Goal: Answer question/provide support: Share knowledge or assist other users

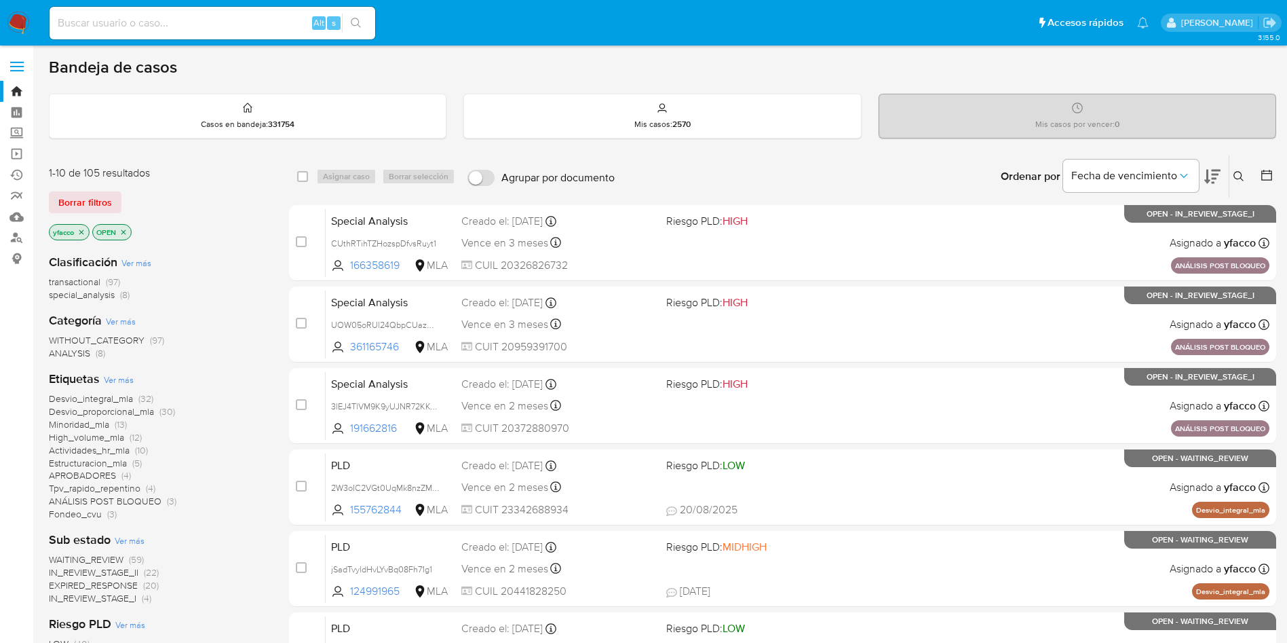
click at [286, 26] on input at bounding box center [213, 23] width 326 height 18
paste input "R6i7QiuZVTk3wdhQ2XqyNMUh"
type input "R6i7QiuZVTk3wdhQ2XqyNMUh"
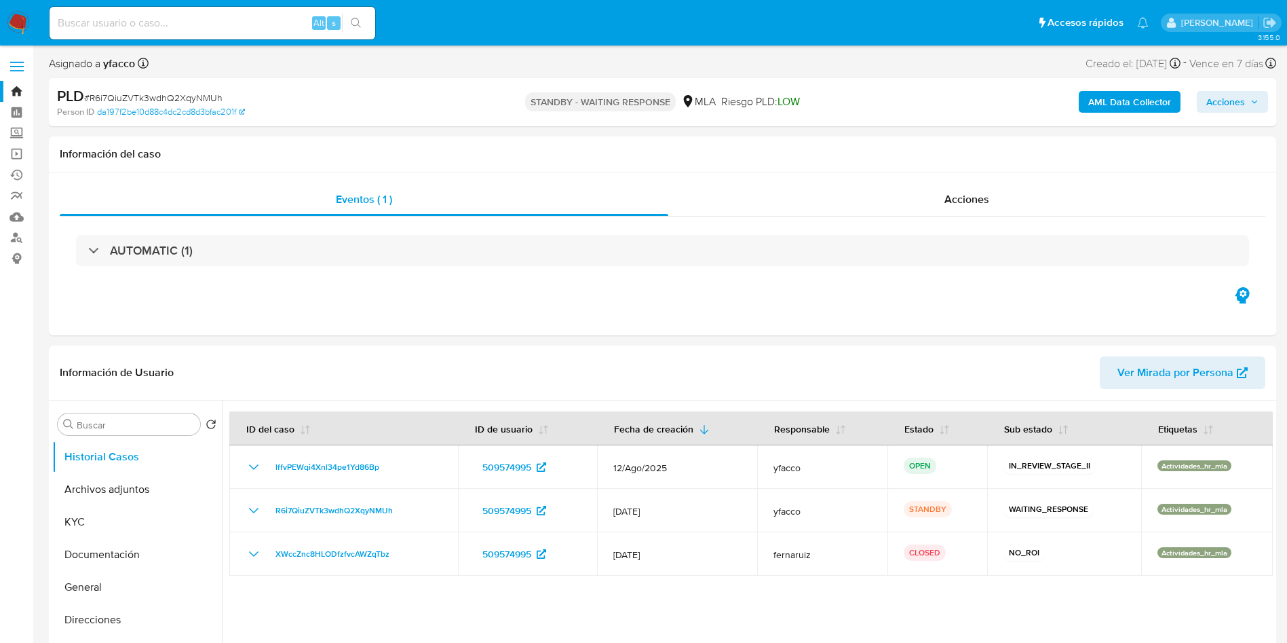
select select "10"
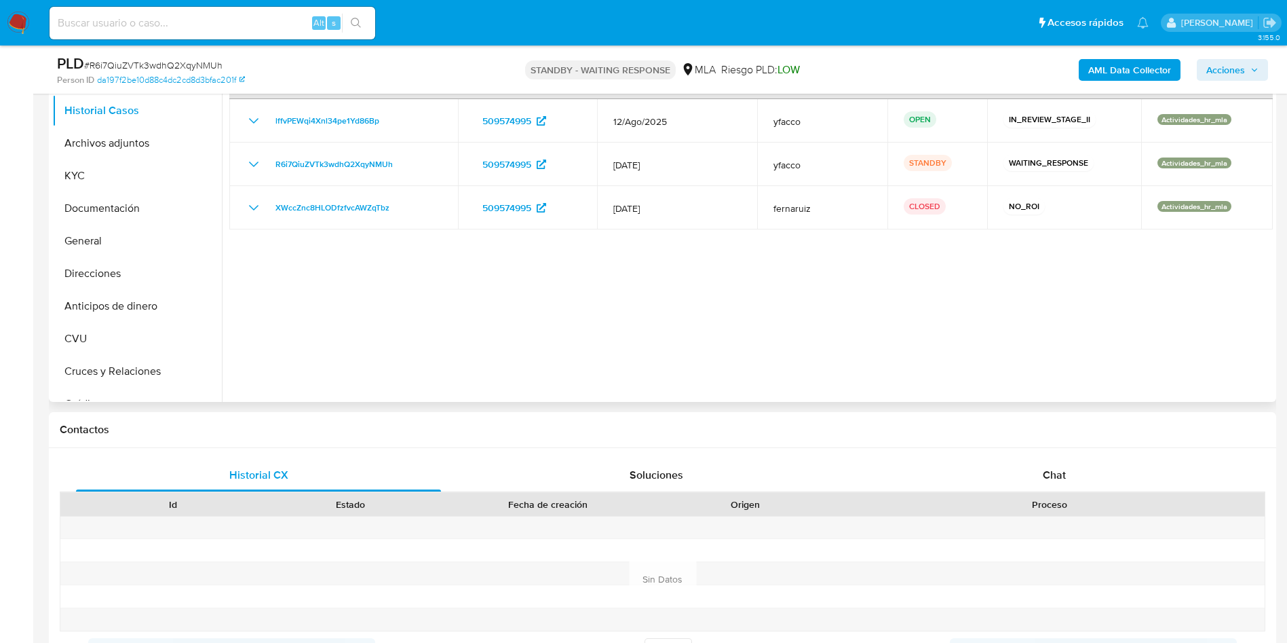
scroll to position [305, 0]
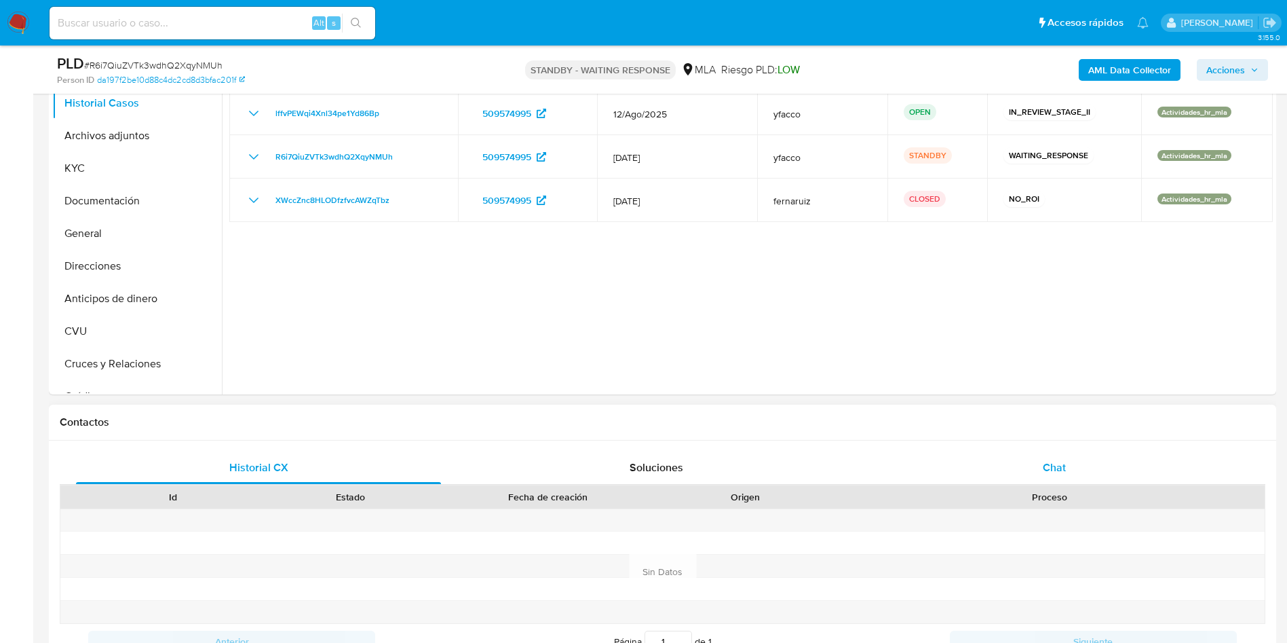
click at [1071, 467] on div "Chat" at bounding box center [1054, 467] width 365 height 33
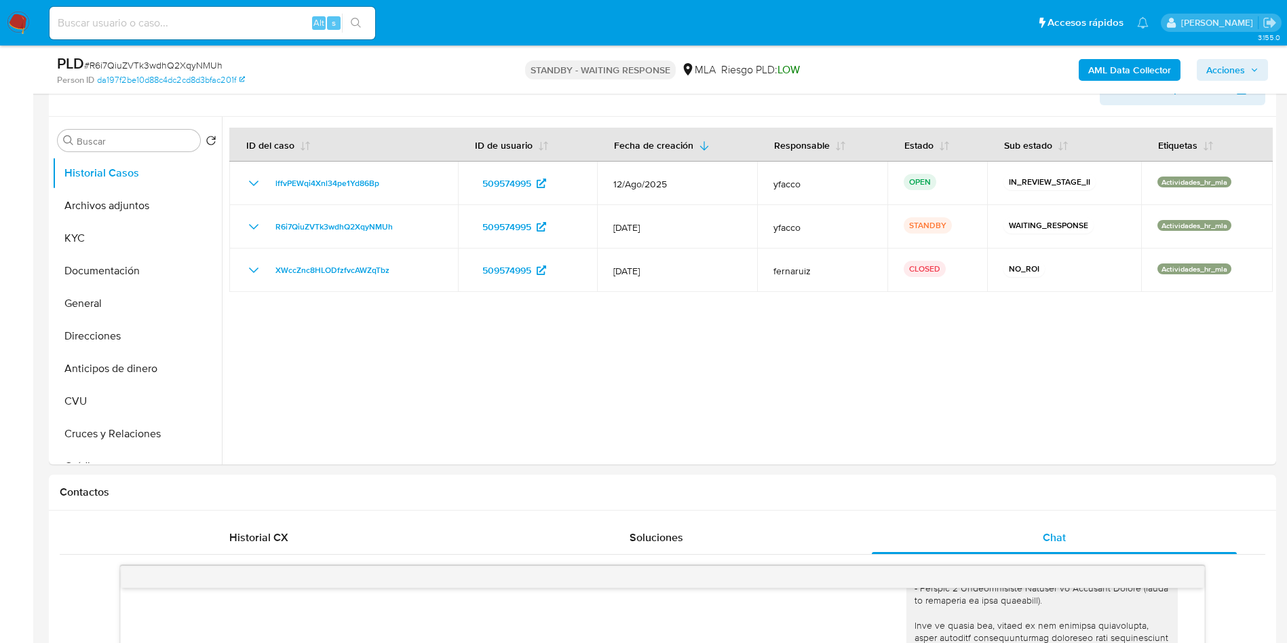
scroll to position [204, 0]
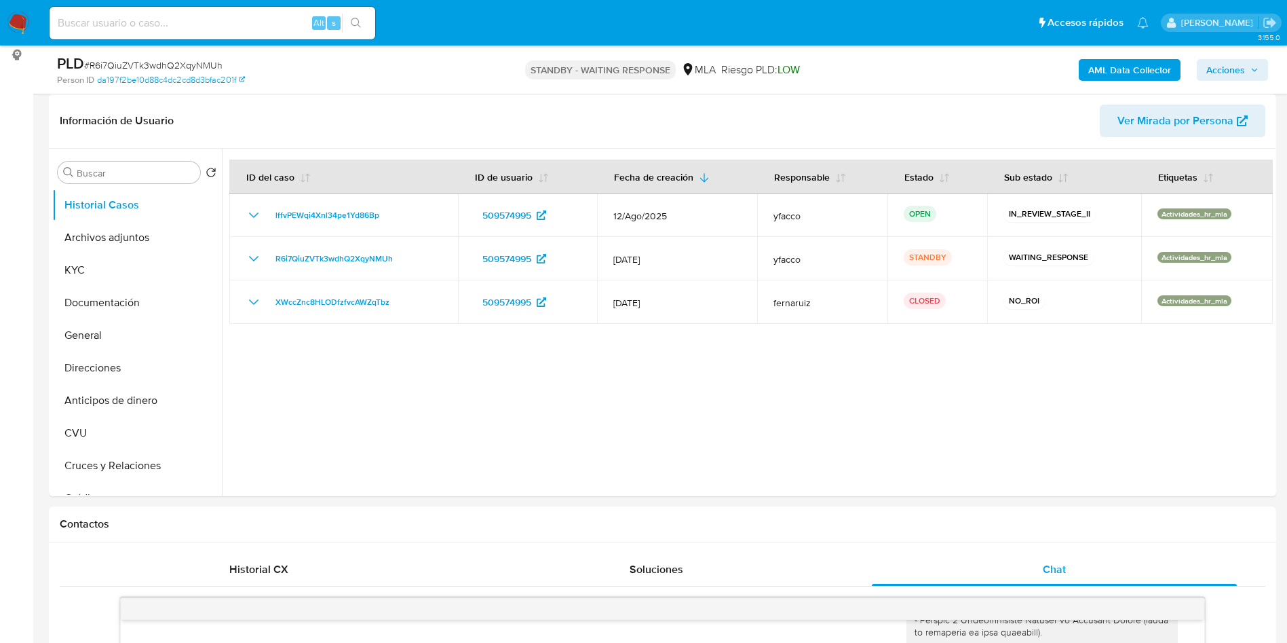
click at [123, 31] on input at bounding box center [213, 23] width 326 height 18
paste input "sf6QoYCJmAjw8frxu6t3DhCm"
type input "sf6QoYCJmAjw8frxu6t3DhCm"
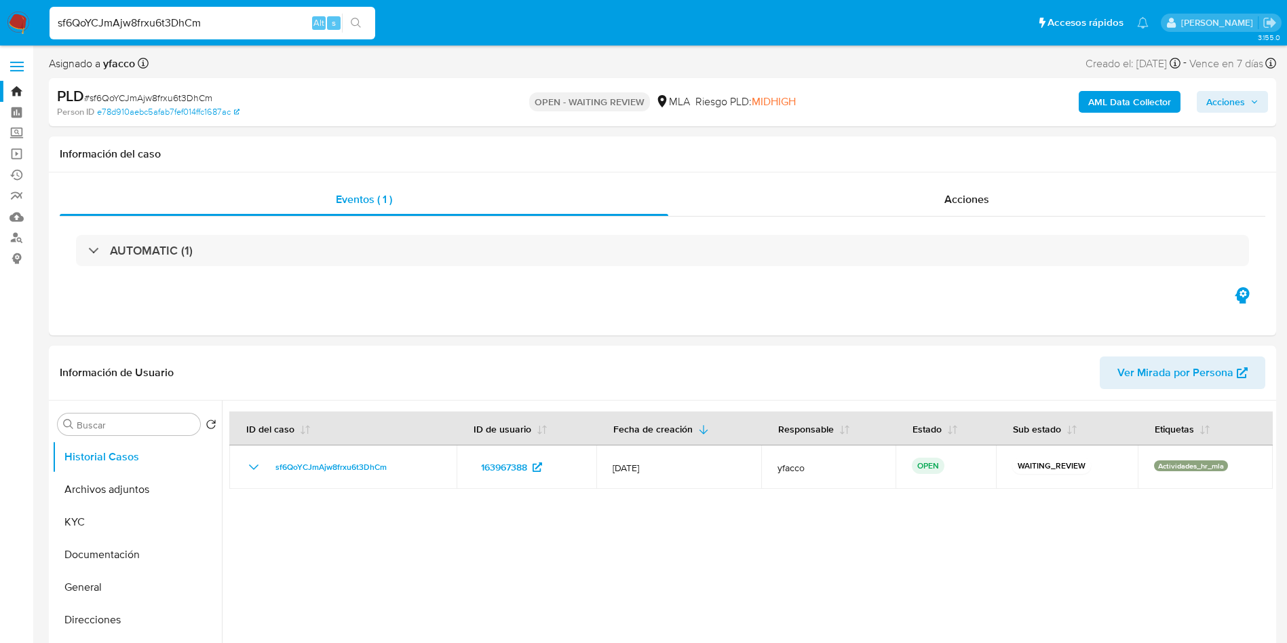
select select "10"
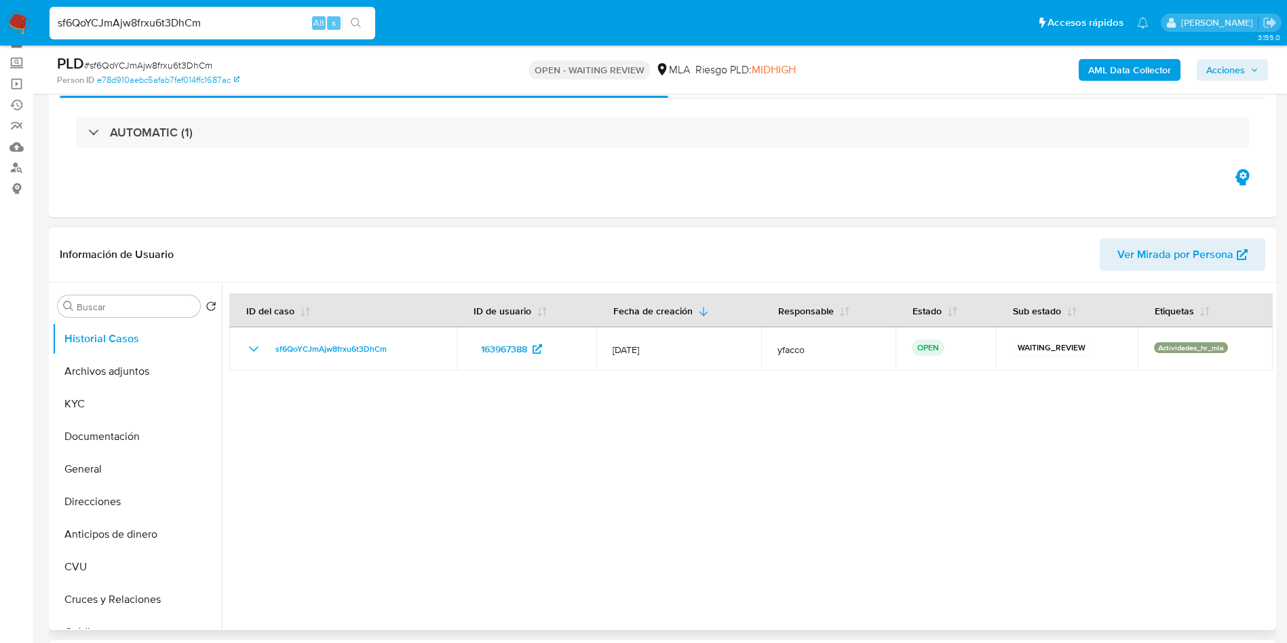
scroll to position [102, 0]
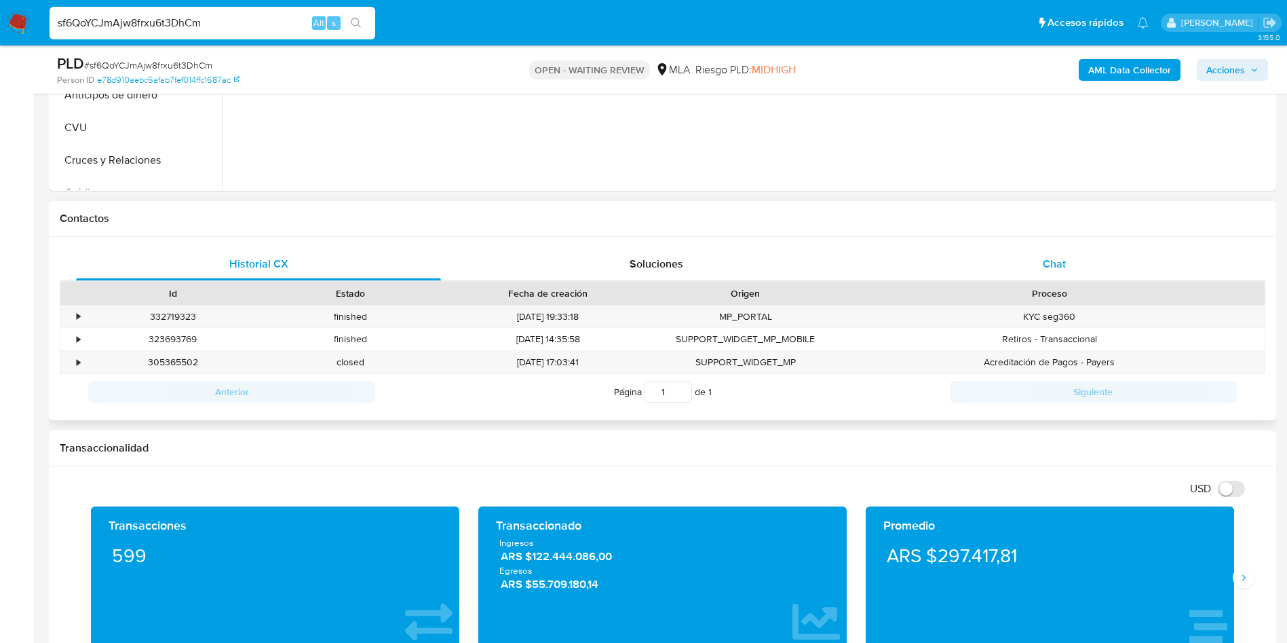
click at [1047, 275] on div "Chat" at bounding box center [1054, 264] width 365 height 33
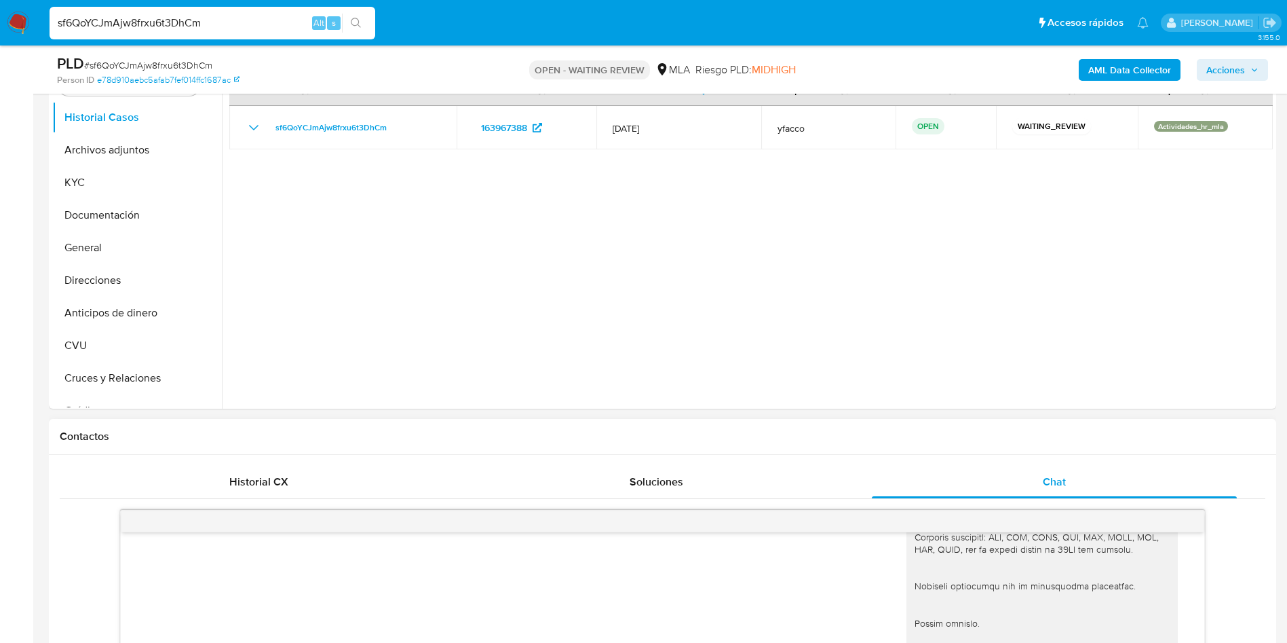
scroll to position [204, 0]
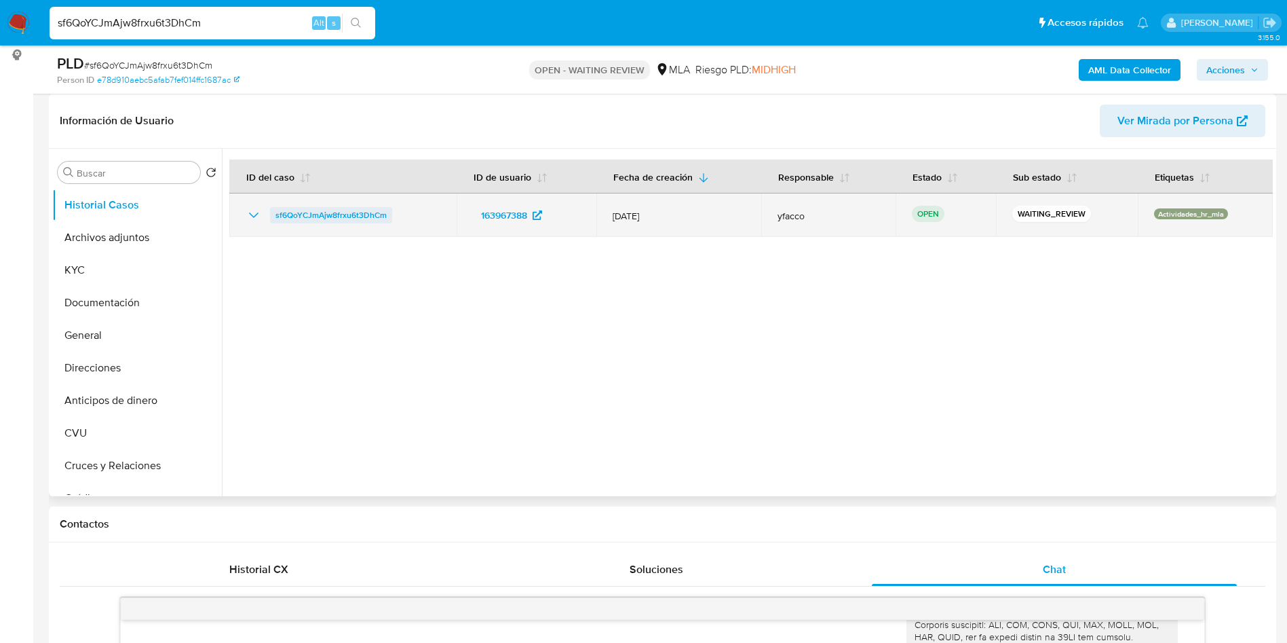
drag, startPoint x: 268, startPoint y: 216, endPoint x: 383, endPoint y: 216, distance: 115.4
click at [383, 216] on div "sf6QoYCJmAjw8frxu6t3DhCm" at bounding box center [343, 215] width 195 height 16
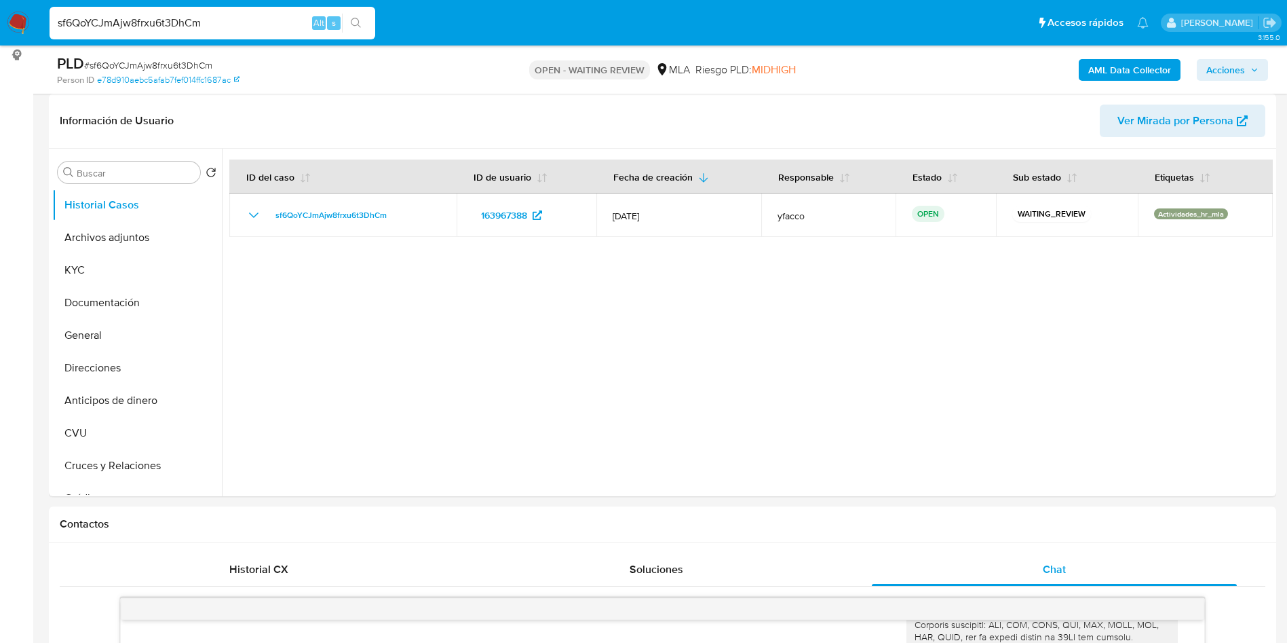
click at [227, 20] on input "sf6QoYCJmAjw8frxu6t3DhCm" at bounding box center [213, 23] width 326 height 18
paste input "NUfsmoZaqcgWvqtJfCk79Xo6"
type input "NUfsmoZaqcgWvqtJfCk79Xo6"
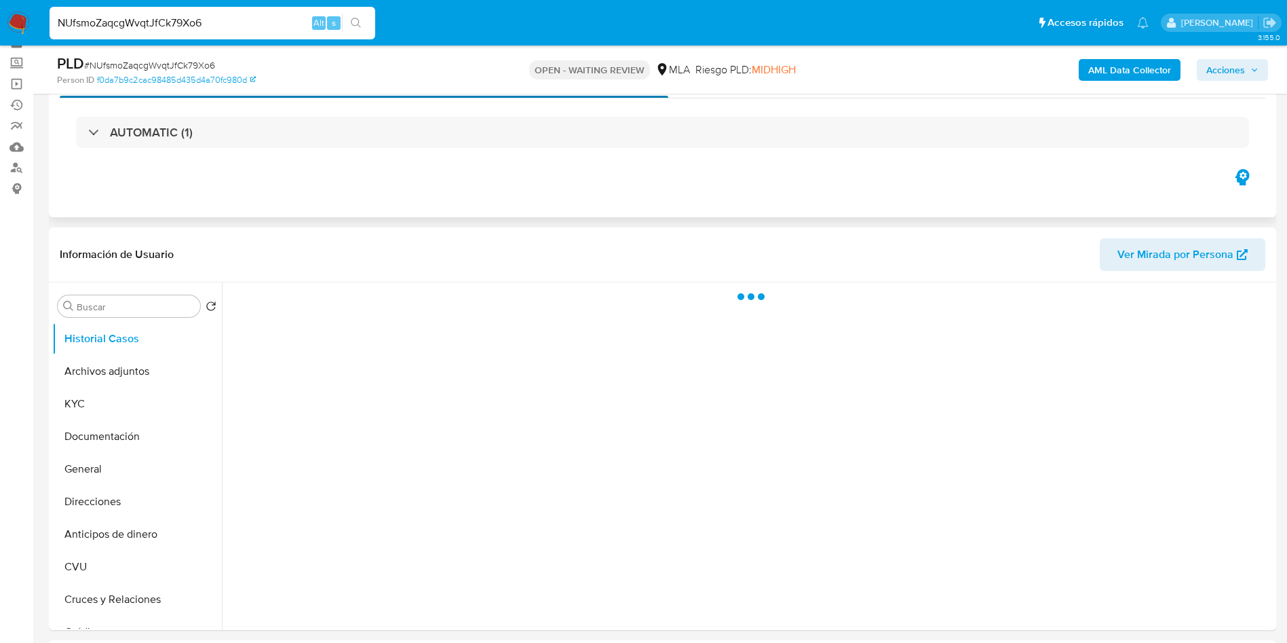
scroll to position [102, 0]
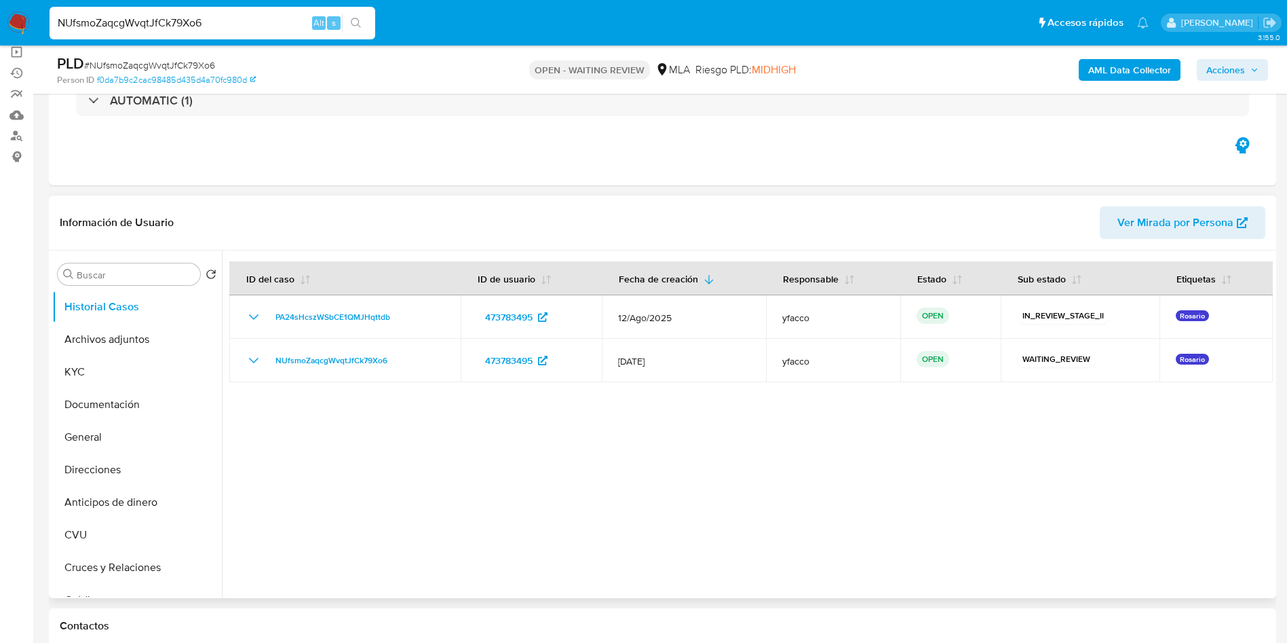
select select "10"
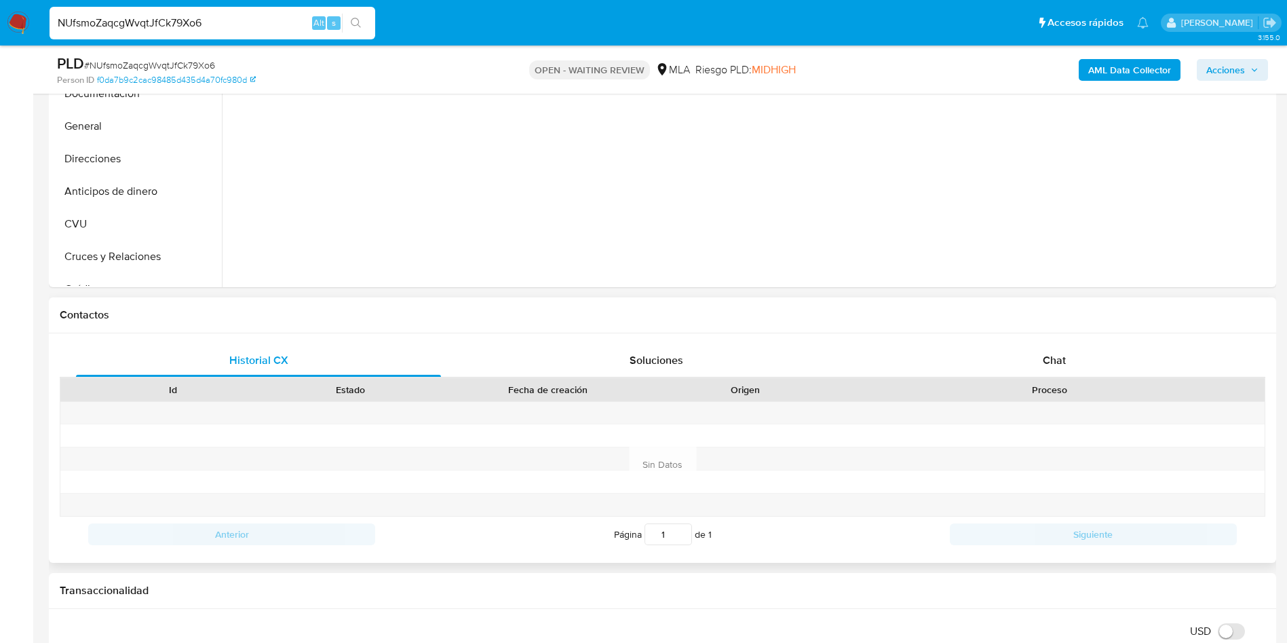
scroll to position [509, 0]
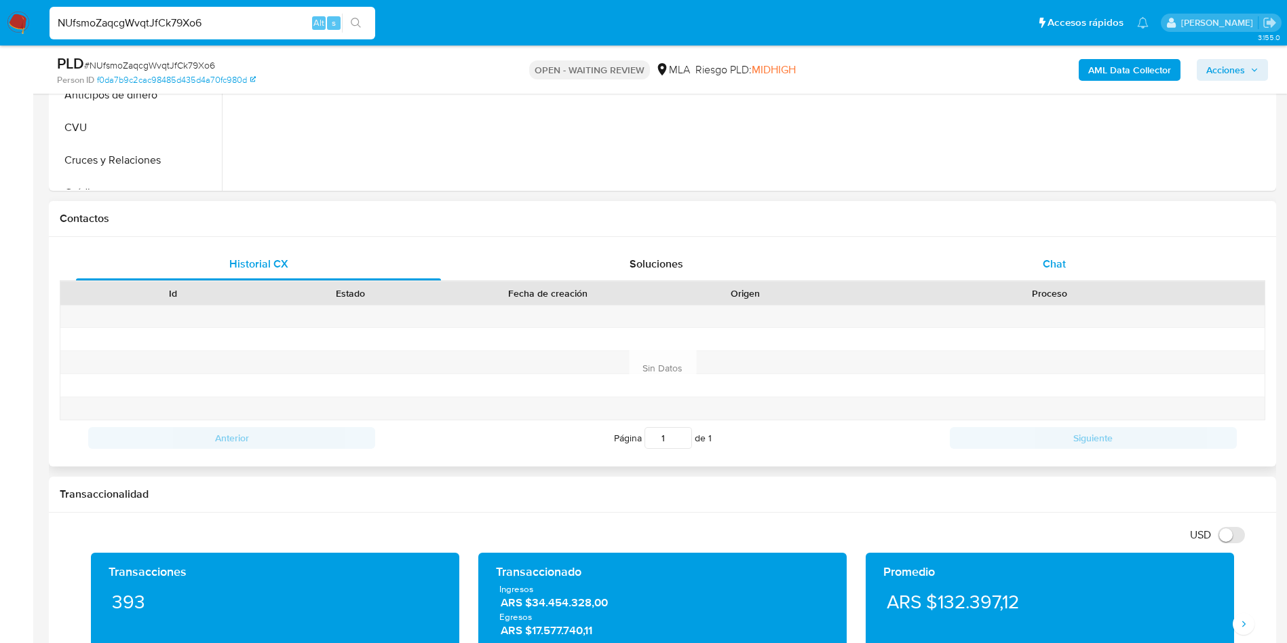
click at [1068, 274] on div "Chat" at bounding box center [1054, 264] width 365 height 33
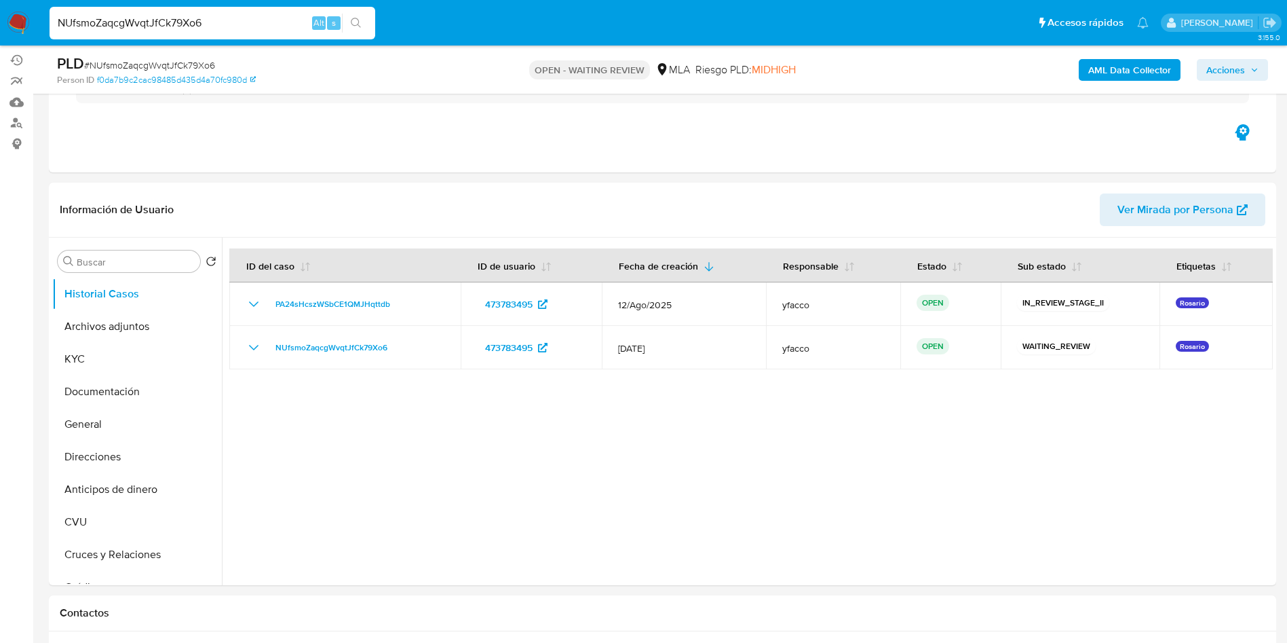
scroll to position [102, 0]
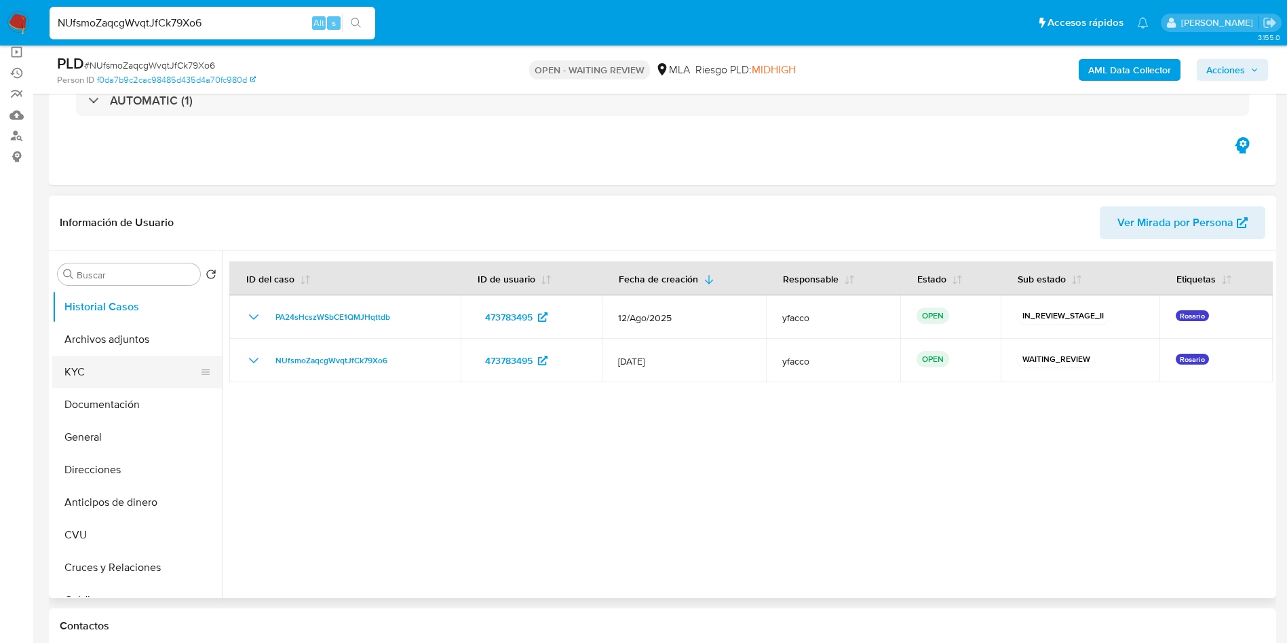
click at [132, 360] on button "KYC" at bounding box center [131, 372] width 159 height 33
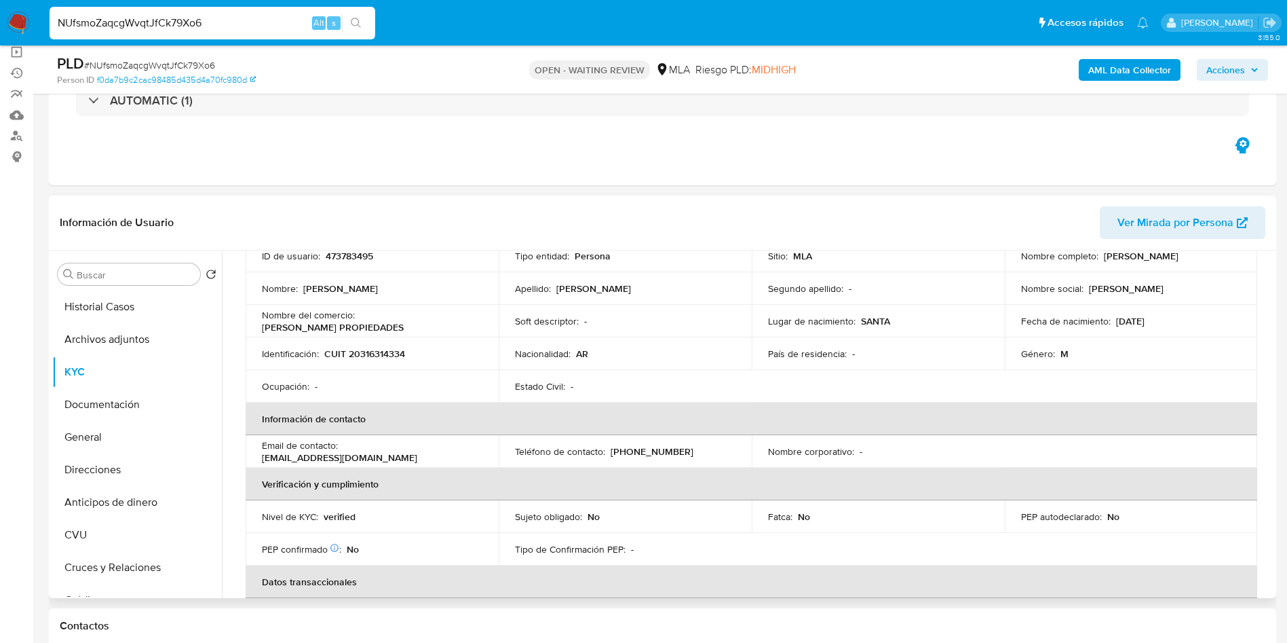
scroll to position [204, 0]
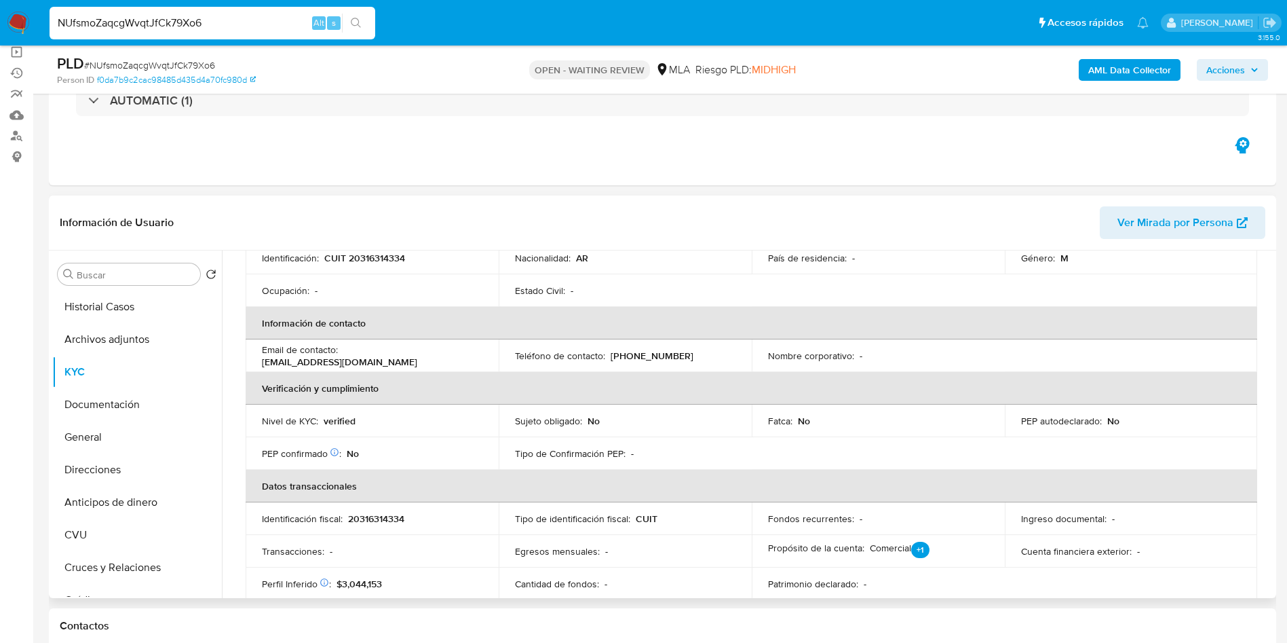
click at [333, 370] on td "Email de contacto : siriannipropiedades@gmail.com" at bounding box center [372, 355] width 253 height 33
click at [332, 366] on p "siriannipropiedades@gmail.com" at bounding box center [339, 362] width 155 height 12
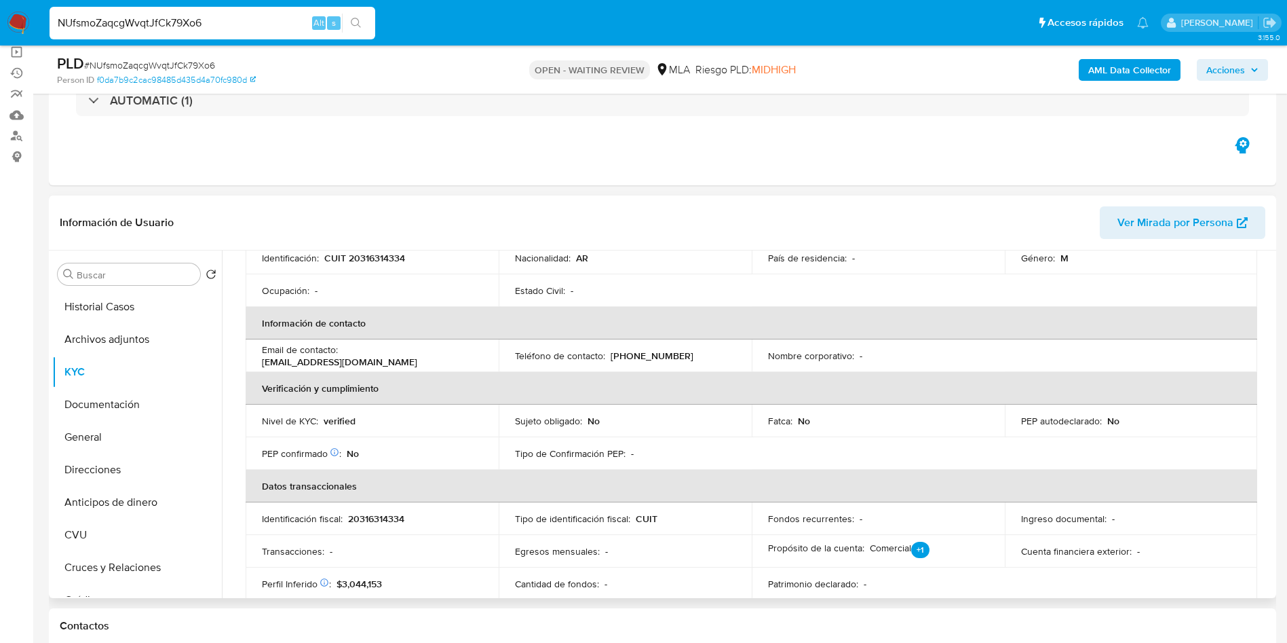
drag, startPoint x: 263, startPoint y: 363, endPoint x: 395, endPoint y: 360, distance: 131.7
click at [395, 360] on p "siriannipropiedades@gmail.com" at bounding box center [339, 362] width 155 height 12
copy p "siriannipropiedades@gmail.com"
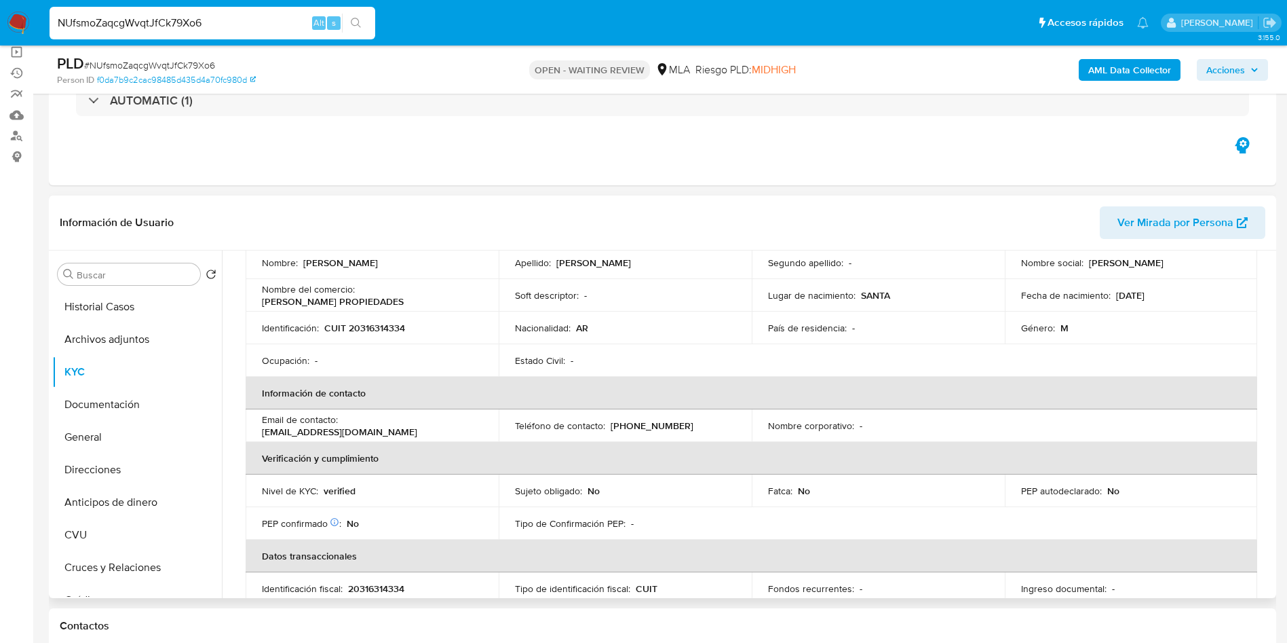
scroll to position [102, 0]
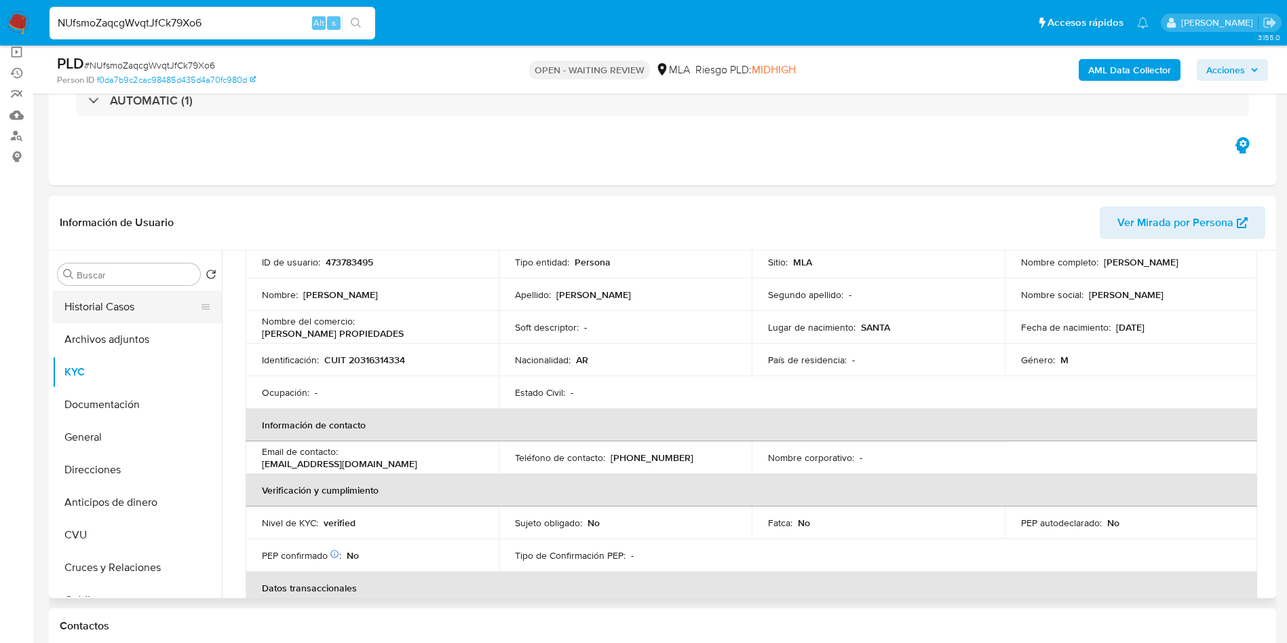
click at [130, 320] on button "Historial Casos" at bounding box center [131, 306] width 159 height 33
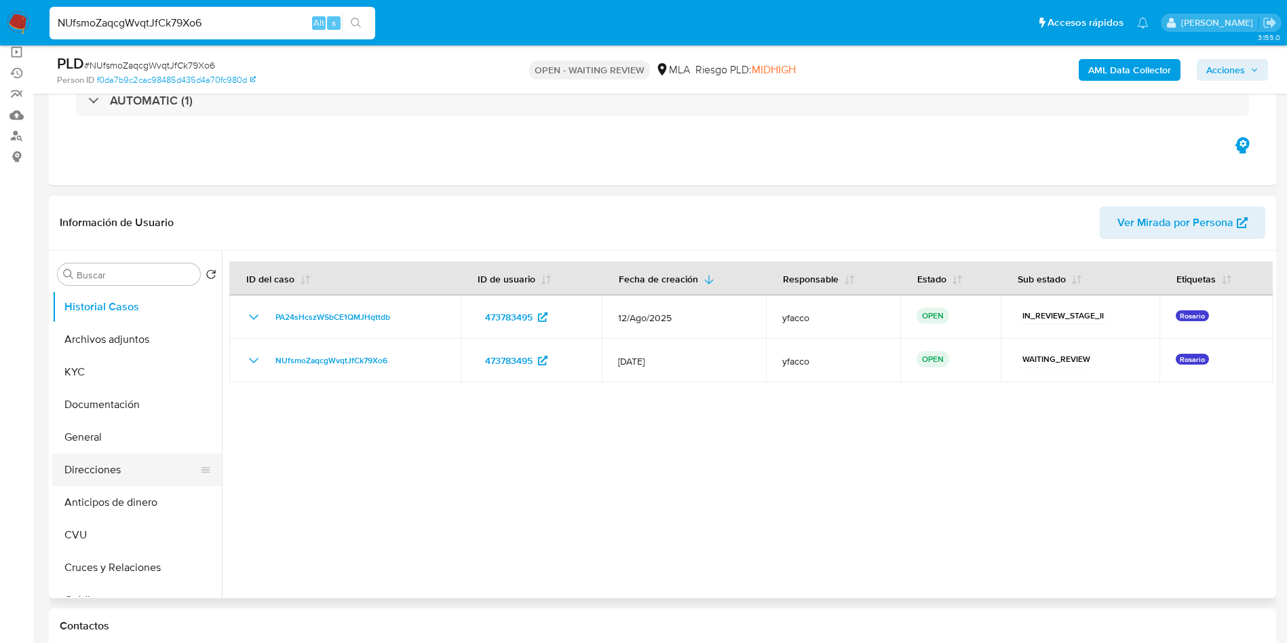
click at [121, 470] on button "Direcciones" at bounding box center [131, 469] width 159 height 33
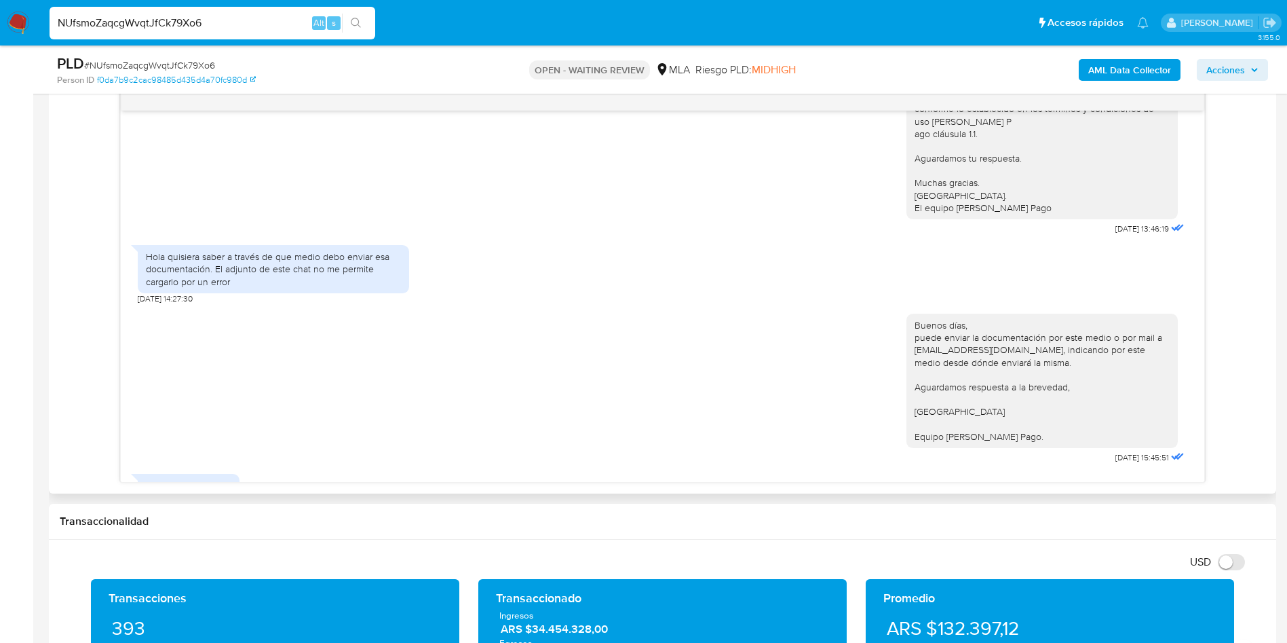
scroll to position [864, 0]
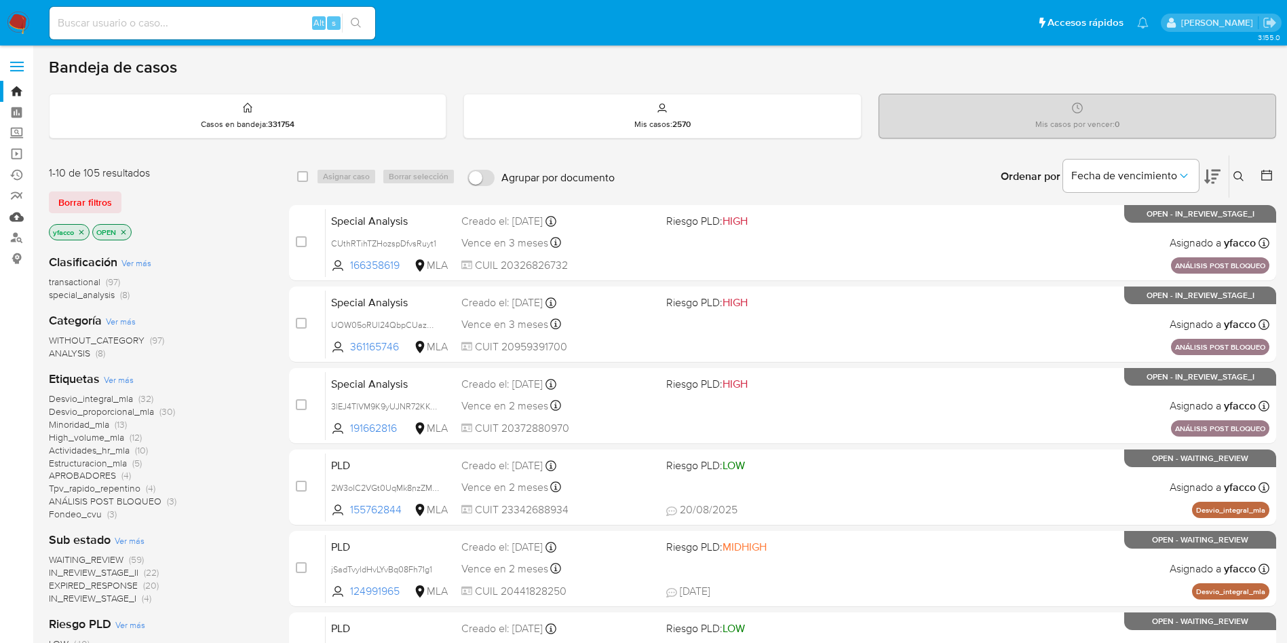
click at [16, 219] on link "Mulan" at bounding box center [80, 216] width 161 height 21
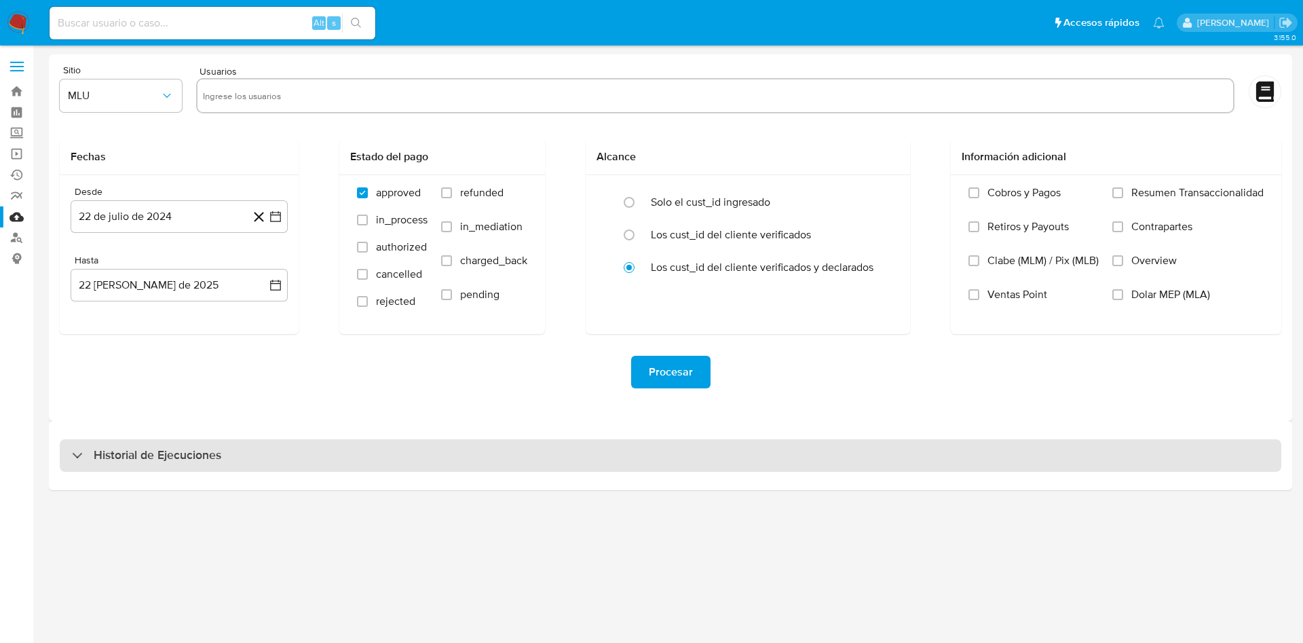
click at [195, 456] on h3 "Historial de Ejecuciones" at bounding box center [158, 455] width 128 height 16
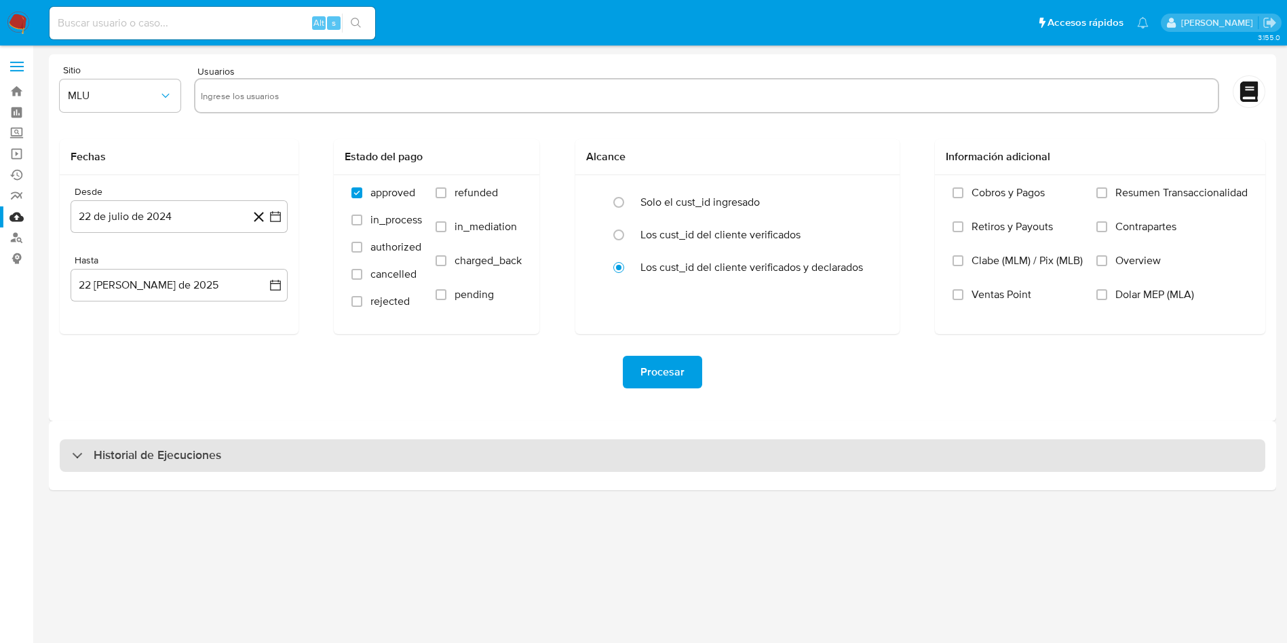
select select "10"
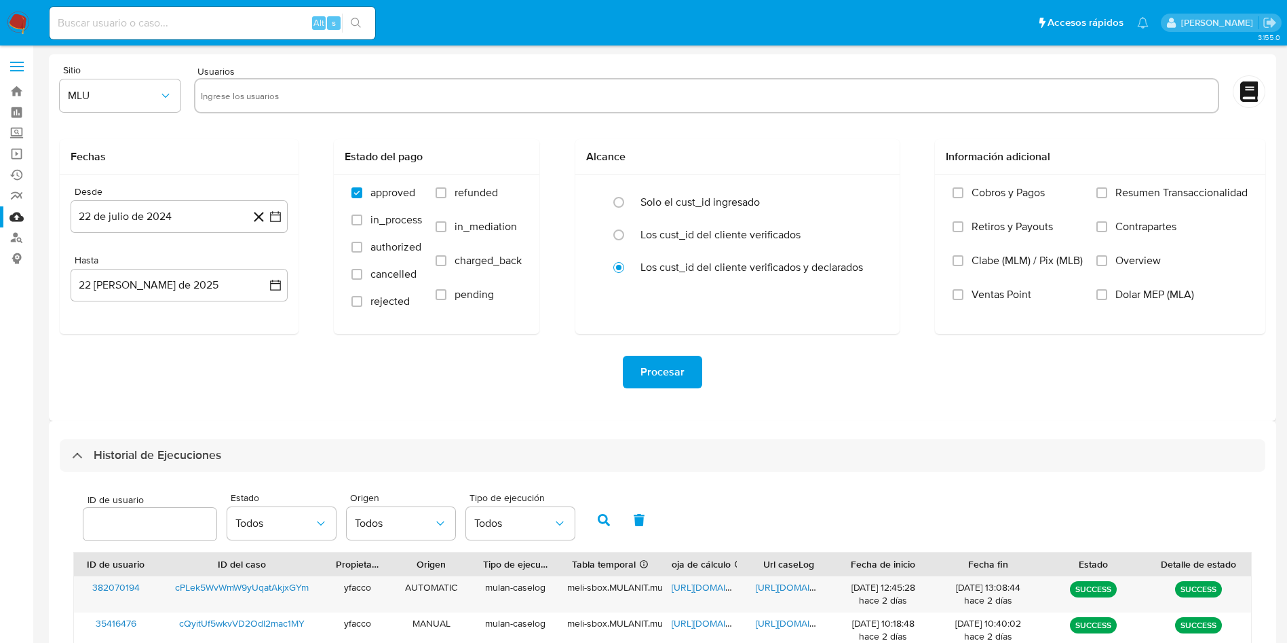
click at [151, 530] on input "number" at bounding box center [149, 524] width 133 height 18
type input "473783495"
click at [599, 529] on button "button" at bounding box center [603, 519] width 35 height 33
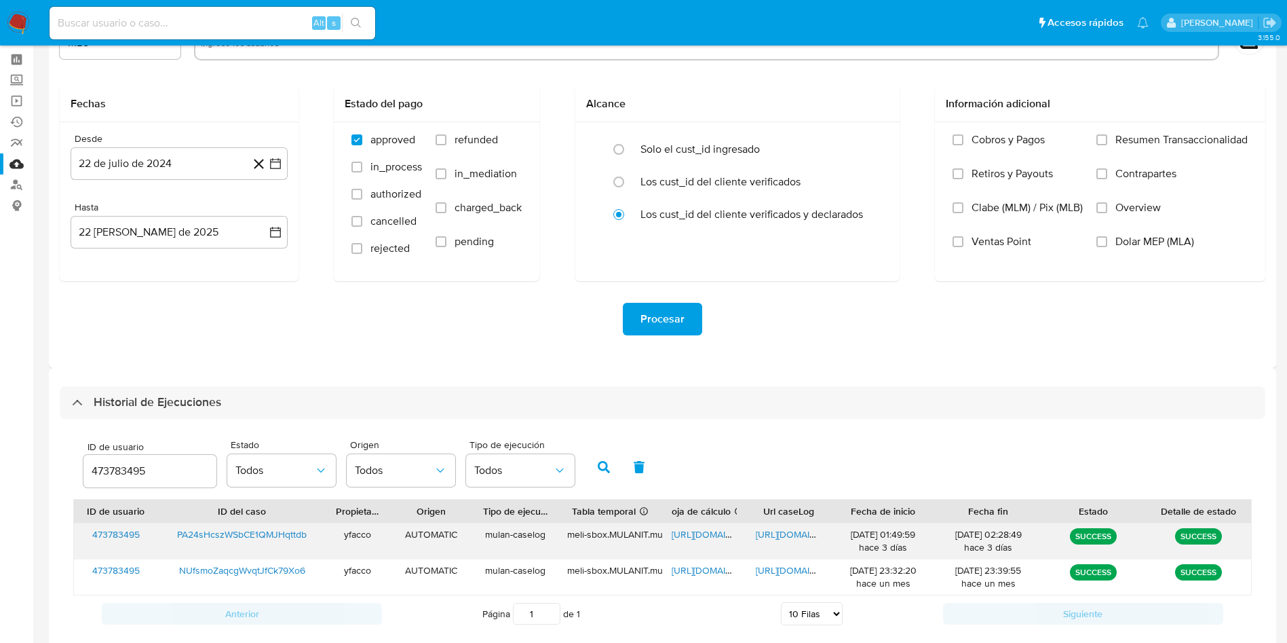
scroll to position [82, 0]
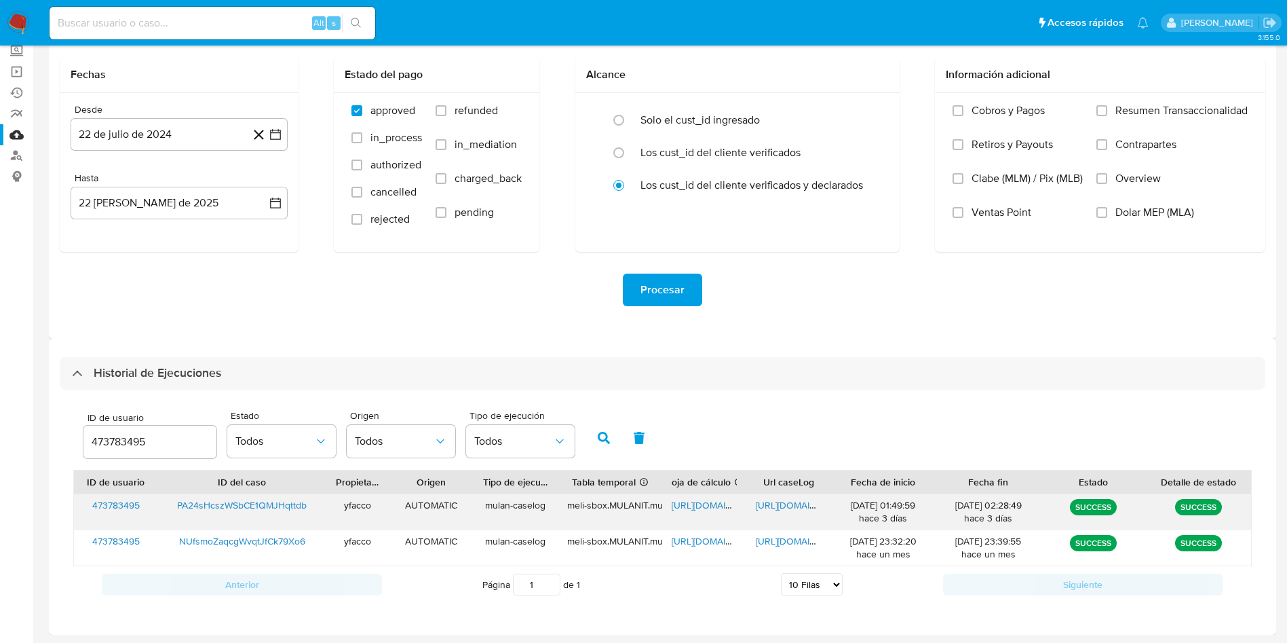
click at [700, 509] on span "https://docs.google.com/spreadsheets/d/17hMdkW4dD17_KbOlhwYhhjbQLRe7yjfJfiqVlRk…" at bounding box center [719, 505] width 94 height 14
click at [771, 501] on span "https://docs.google.com/document/d/1P9rIAveGegYuHoufhLD1Qi_FokZSs3snc2a0F251_8M…" at bounding box center [803, 505] width 94 height 14
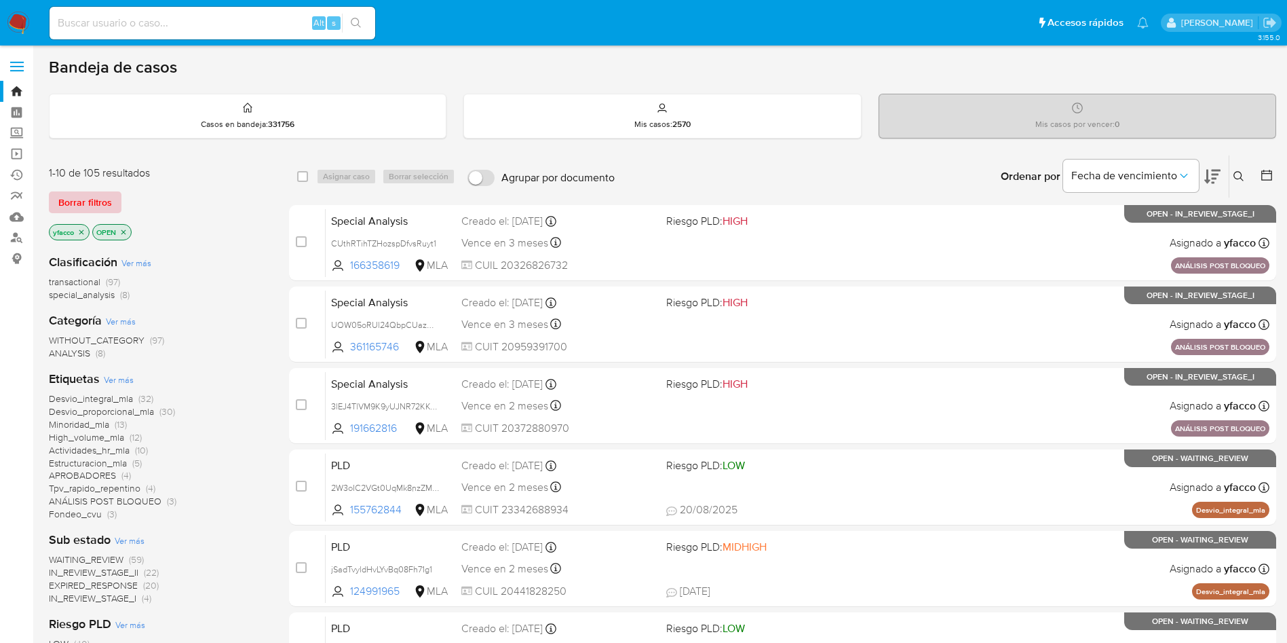
click at [100, 206] on span "Borrar filtros" at bounding box center [85, 202] width 54 height 19
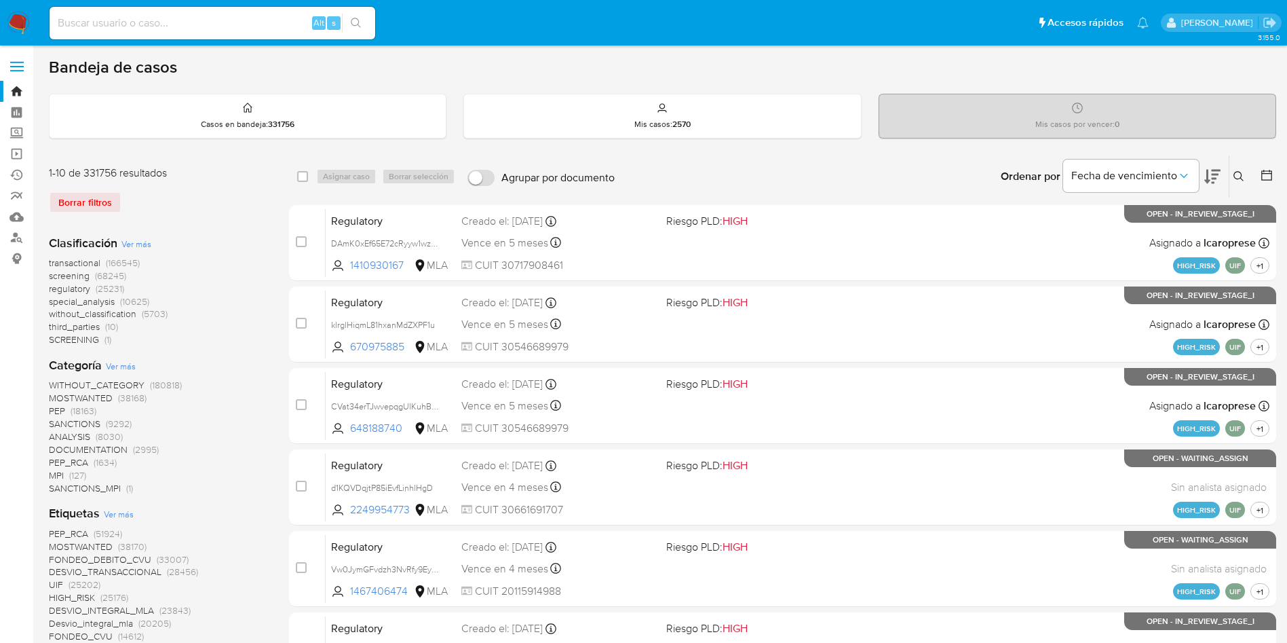
click at [1236, 174] on icon at bounding box center [1239, 176] width 11 height 11
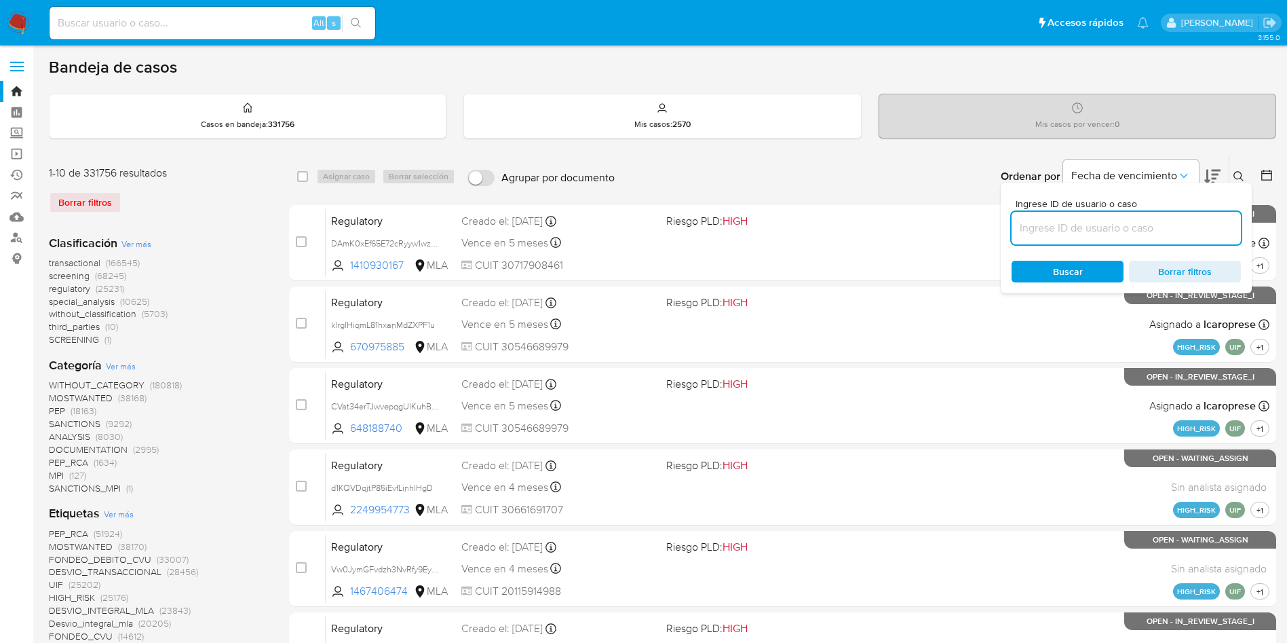
click at [1120, 223] on input at bounding box center [1126, 228] width 229 height 18
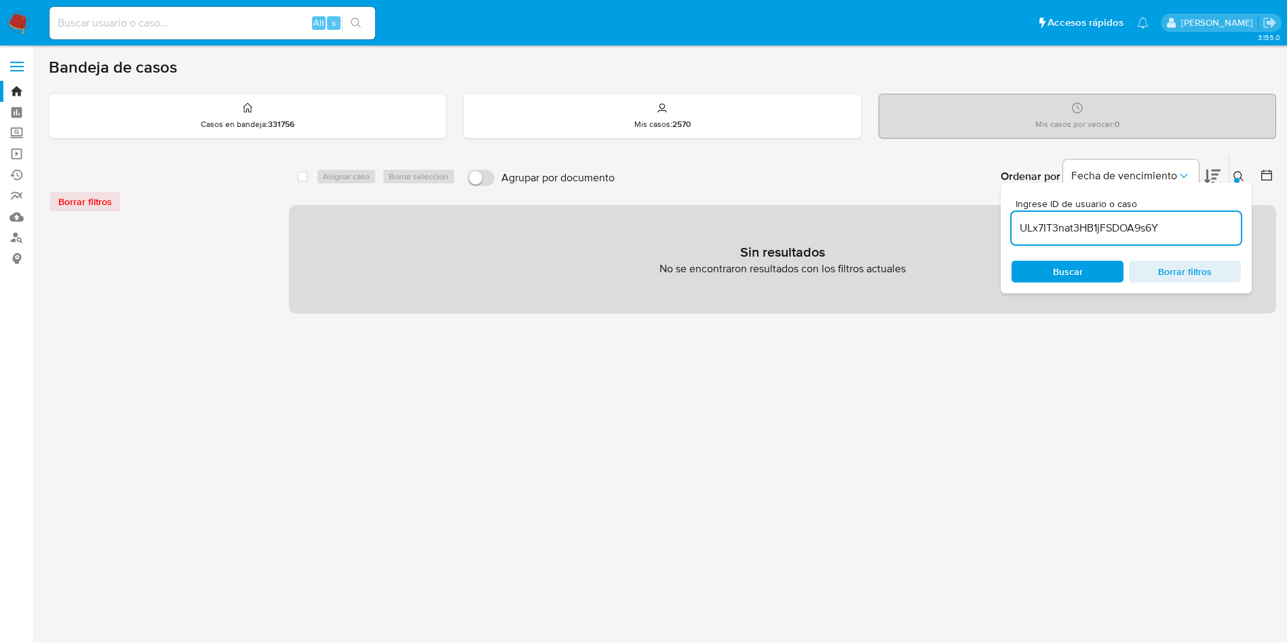
click at [1179, 237] on div "ULx7IT3nat3HB1jFSDOA9s6Y" at bounding box center [1126, 228] width 229 height 33
click at [1179, 233] on input "ULx7IT3nat3HB1jFSDOA9s6Y" at bounding box center [1126, 228] width 229 height 18
type input "ULx7IT3nat3HB1jFSDOA9s6Y"
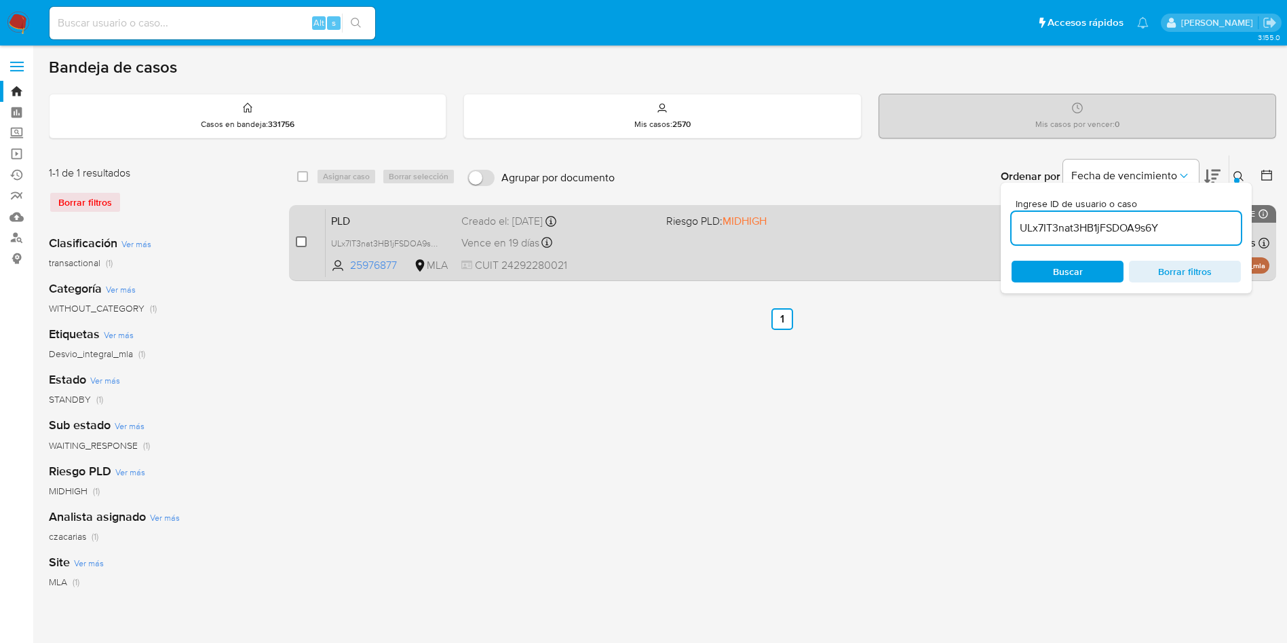
click at [303, 244] on input "checkbox" at bounding box center [301, 241] width 11 height 11
checkbox input "true"
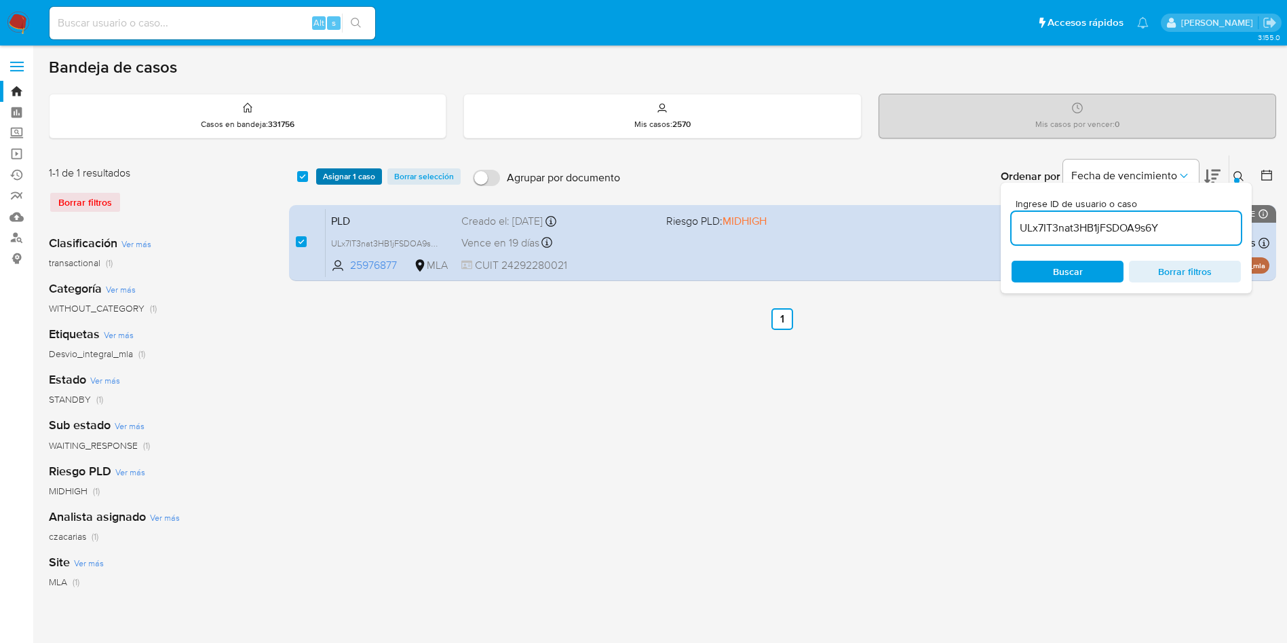
click at [351, 178] on span "Asignar 1 caso" at bounding box center [349, 177] width 52 height 14
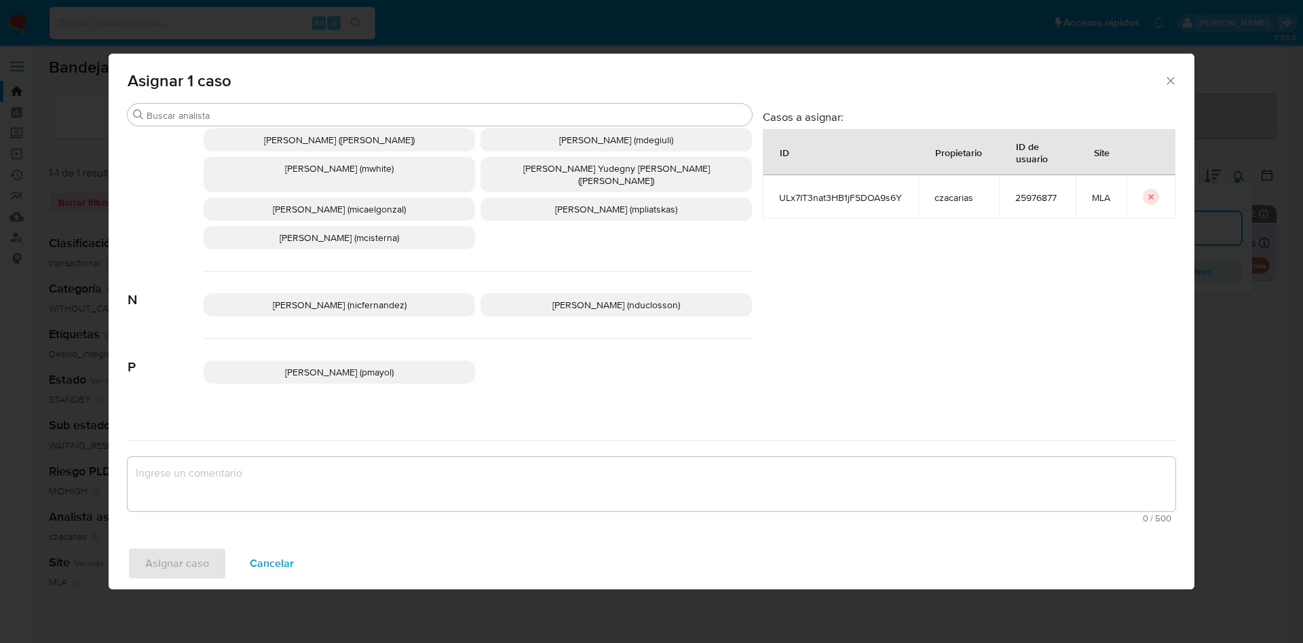
scroll to position [704, 0]
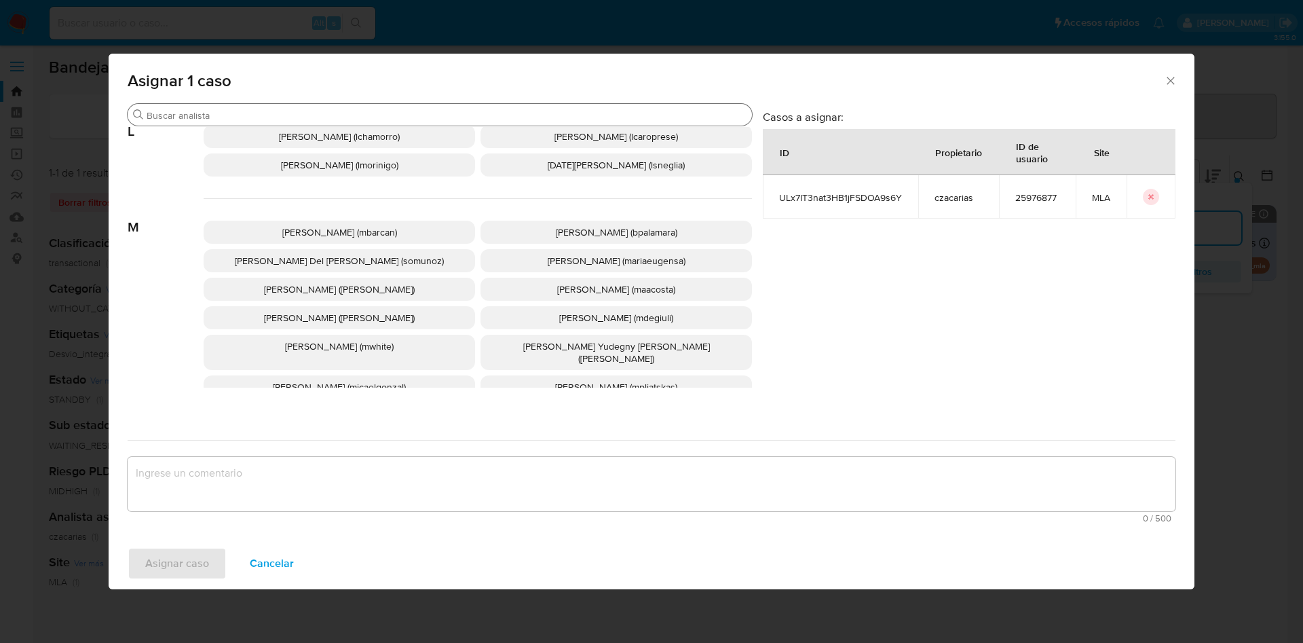
click at [316, 113] on input "Buscar" at bounding box center [447, 115] width 600 height 12
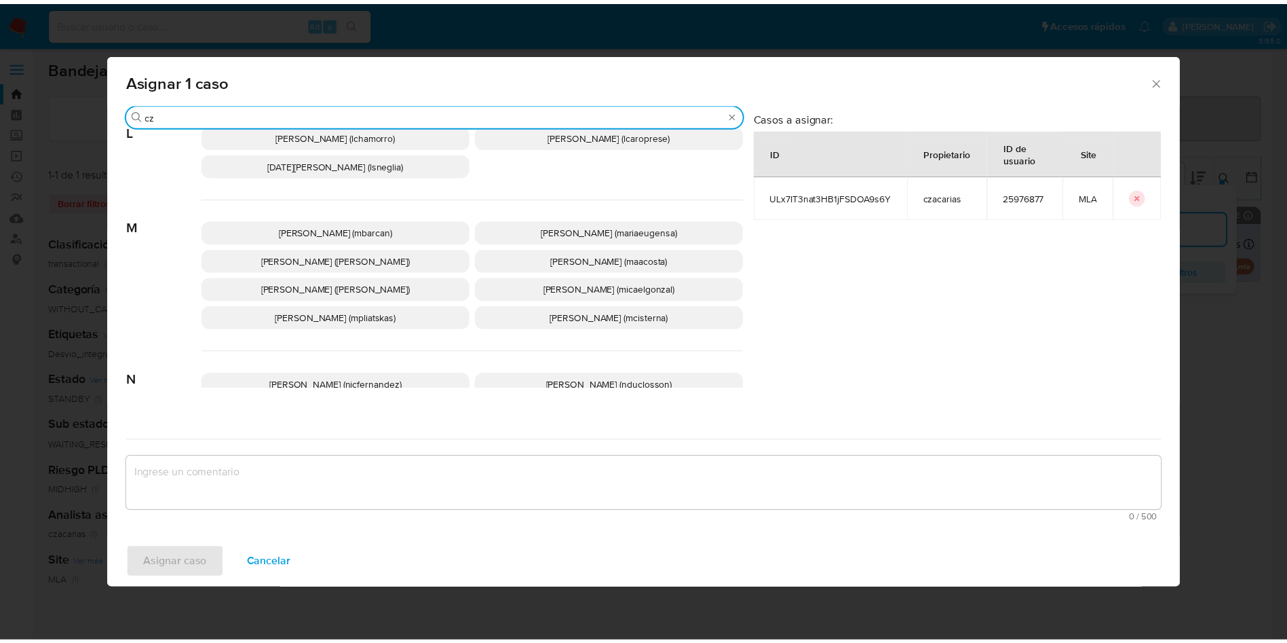
scroll to position [0, 0]
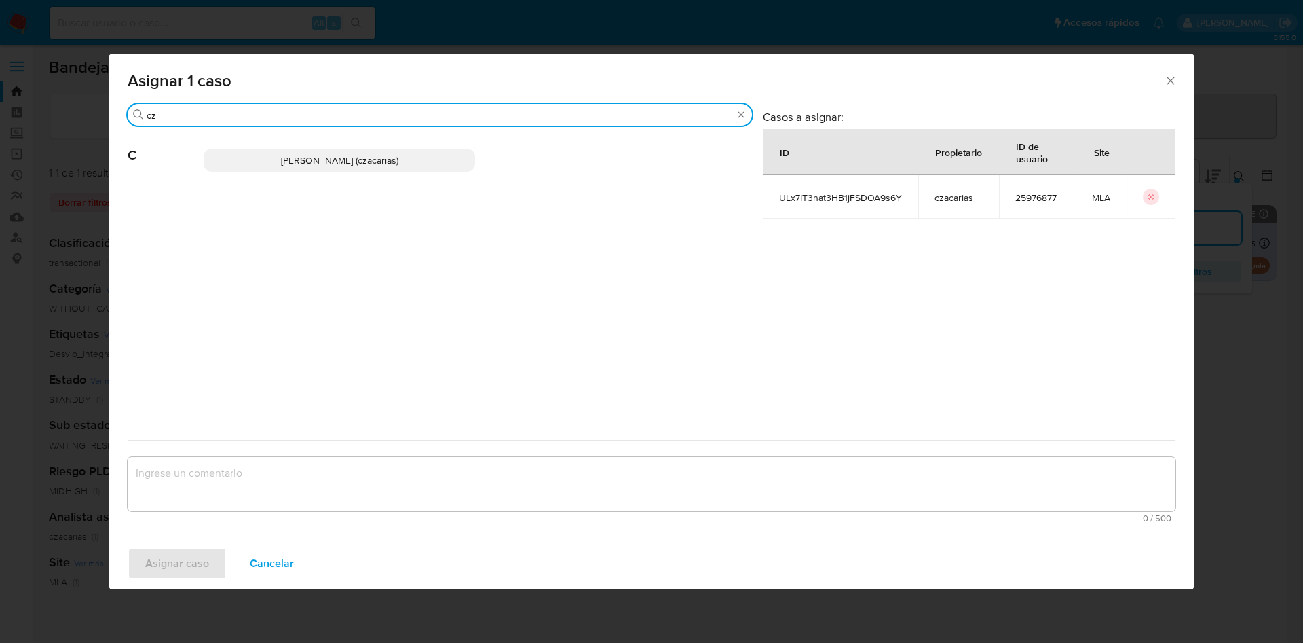
type input "cz"
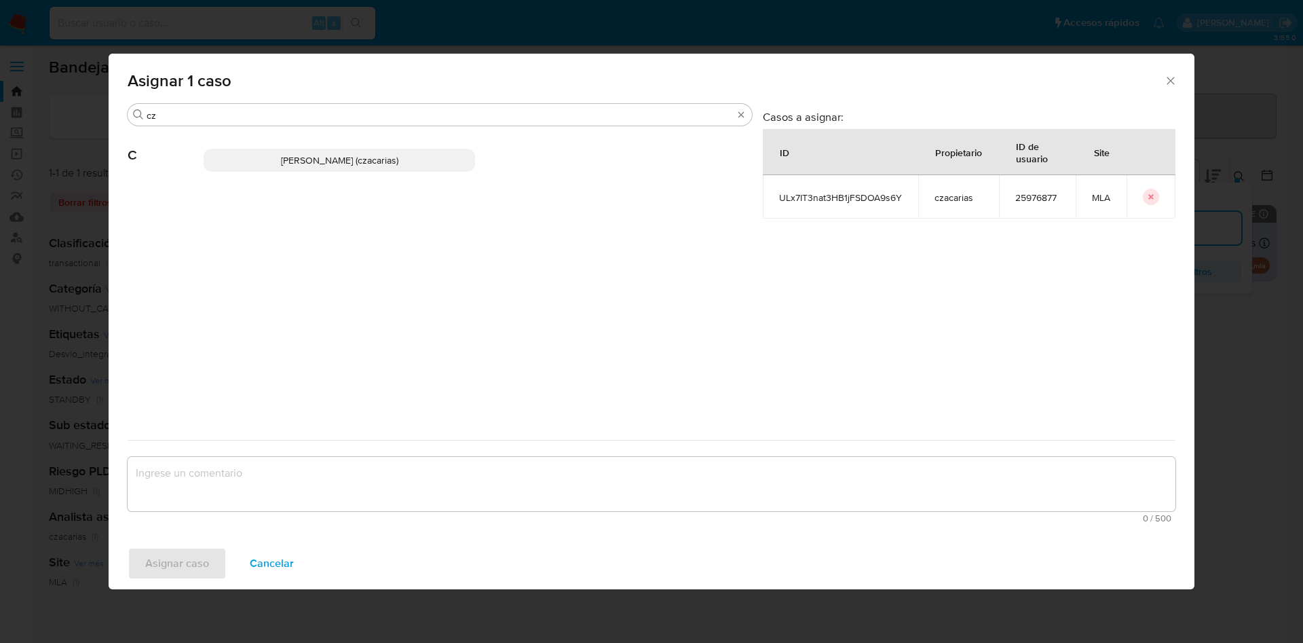
click at [335, 158] on span "Cecilia Zacarias (czacarias)" at bounding box center [339, 160] width 117 height 14
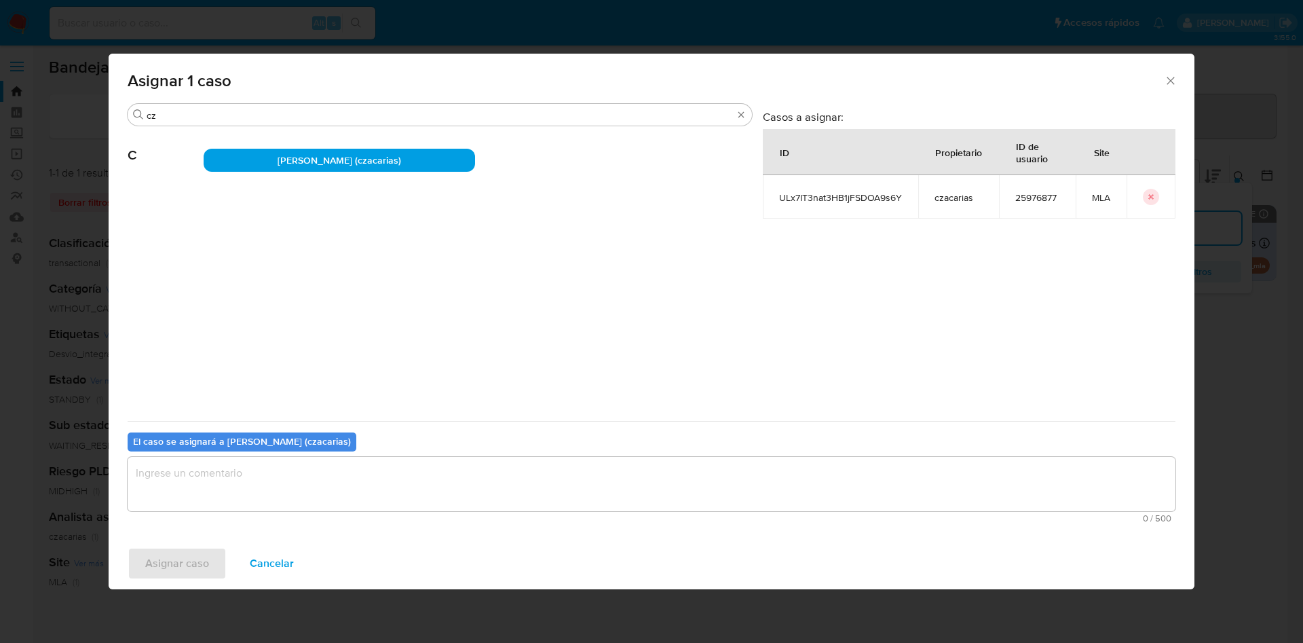
click at [248, 476] on textarea "assign-modal" at bounding box center [652, 484] width 1048 height 54
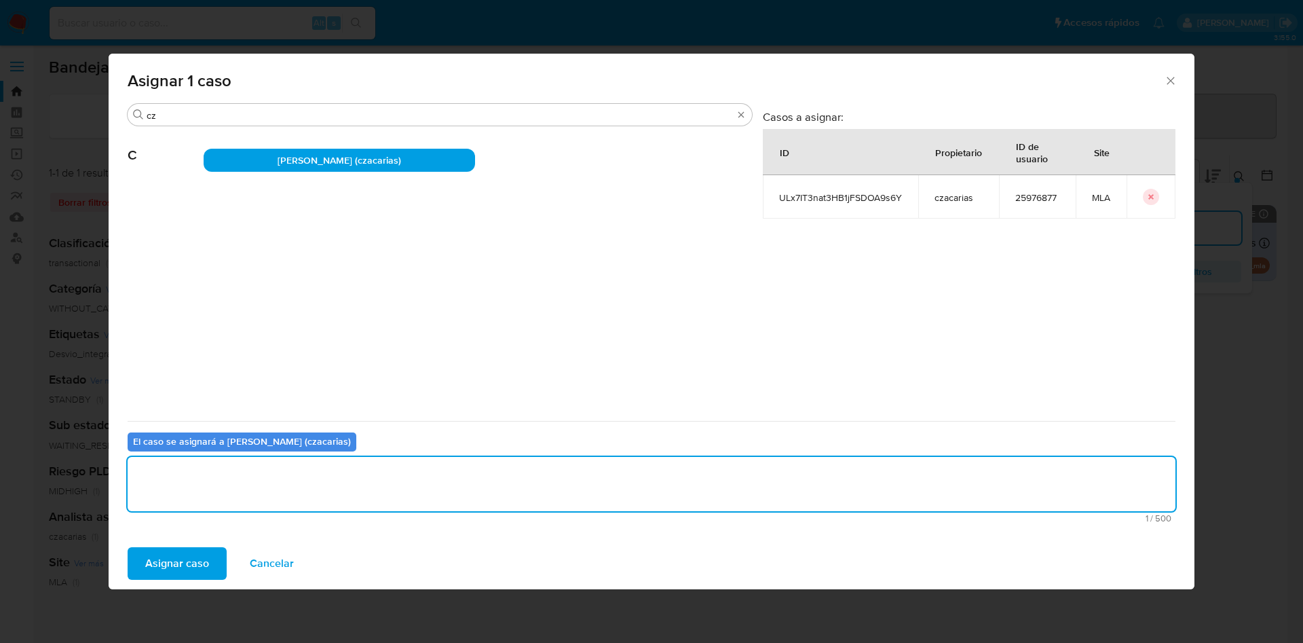
click at [170, 583] on div "Asignar caso Cancelar" at bounding box center [652, 563] width 1086 height 52
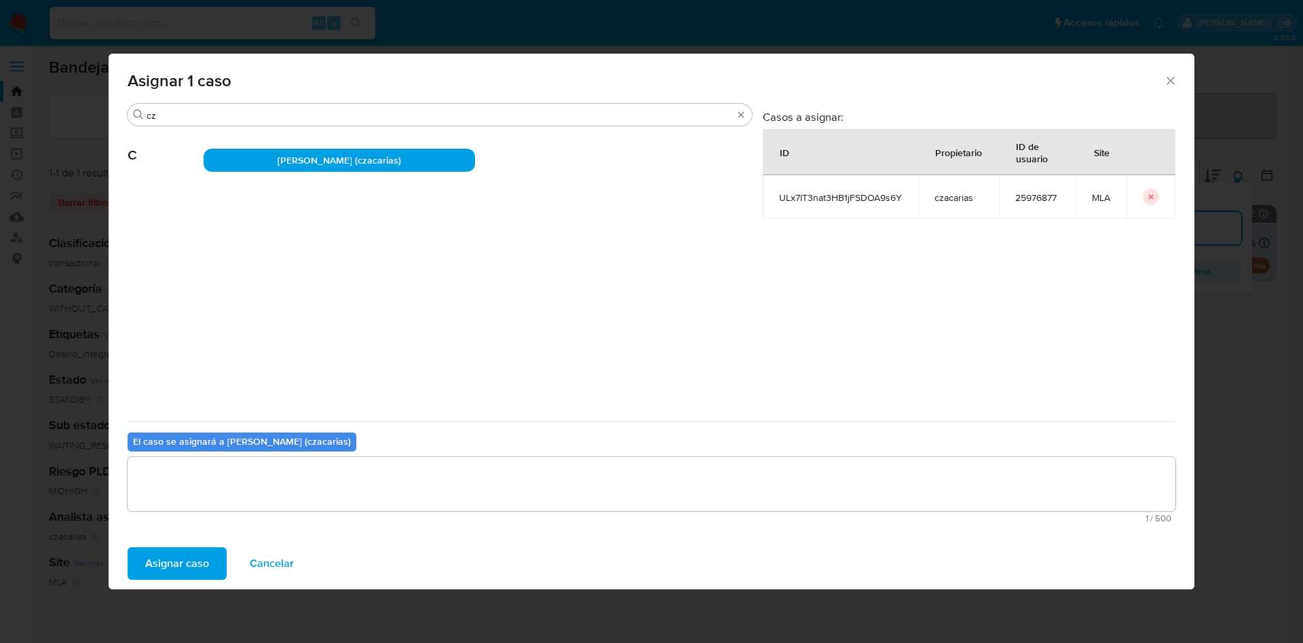
click at [181, 544] on div "Asignar caso Cancelar" at bounding box center [652, 563] width 1086 height 52
click at [183, 557] on span "Asignar caso" at bounding box center [177, 563] width 64 height 30
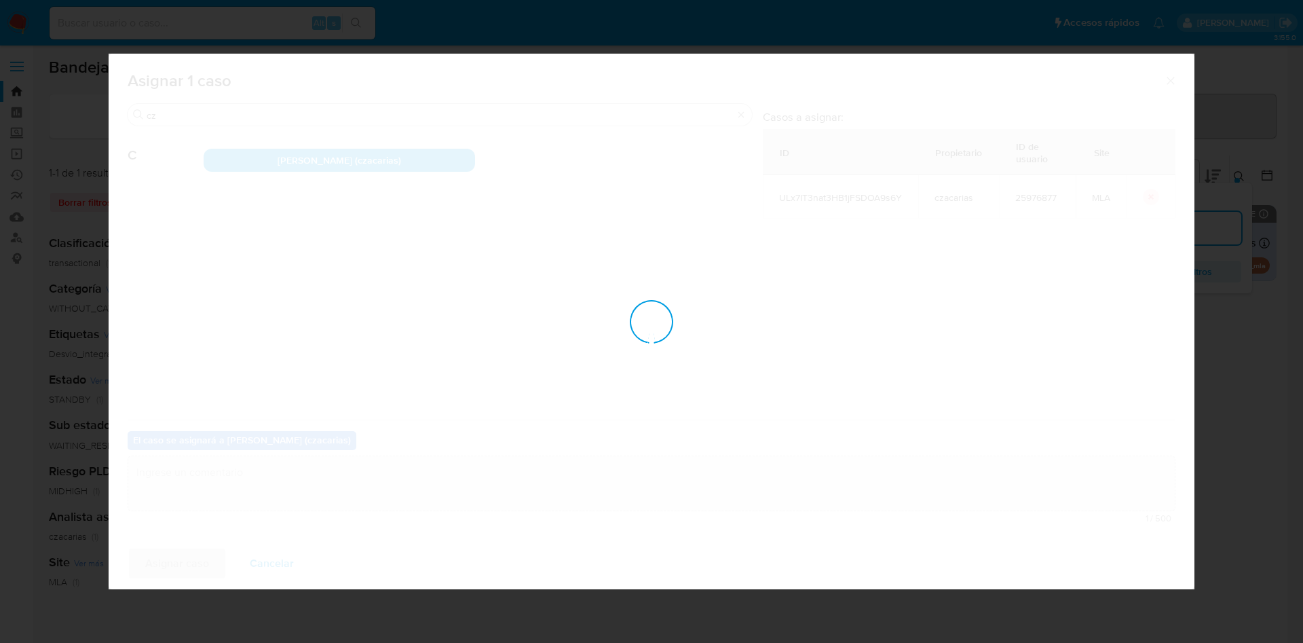
checkbox input "false"
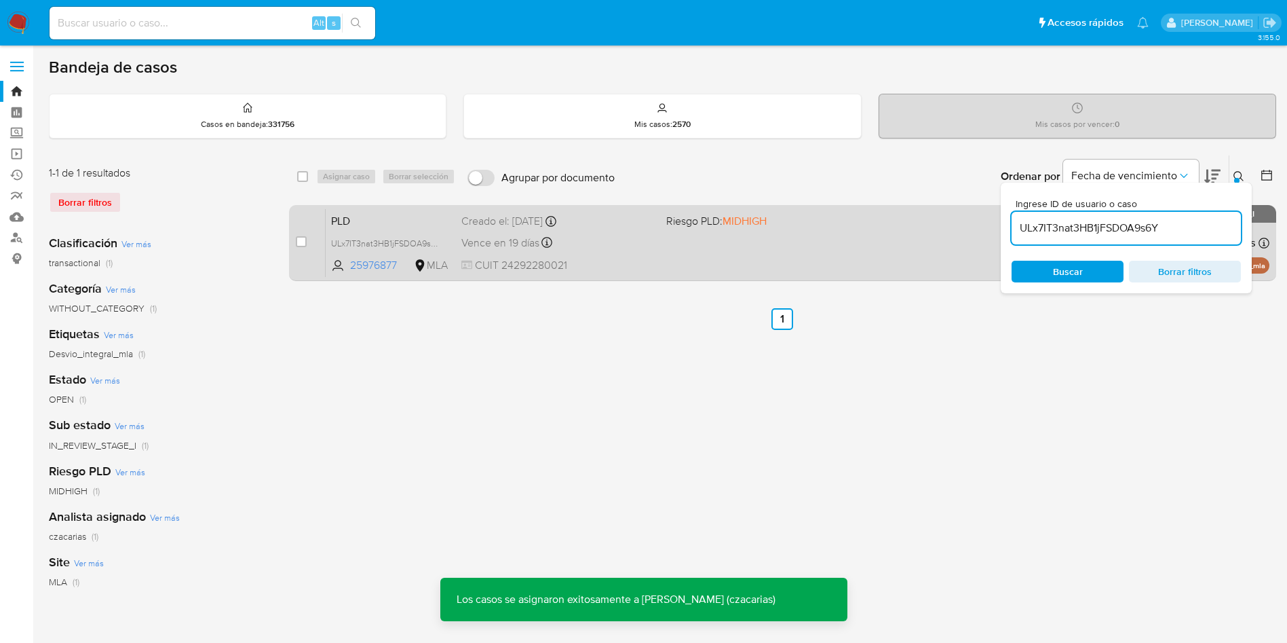
click at [677, 237] on div "PLD ULx7IT3nat3HB1jFSDOA9s6Y 25976877 MLA Riesgo PLD: MIDHIGH Creado el: 12/06/…" at bounding box center [798, 242] width 944 height 69
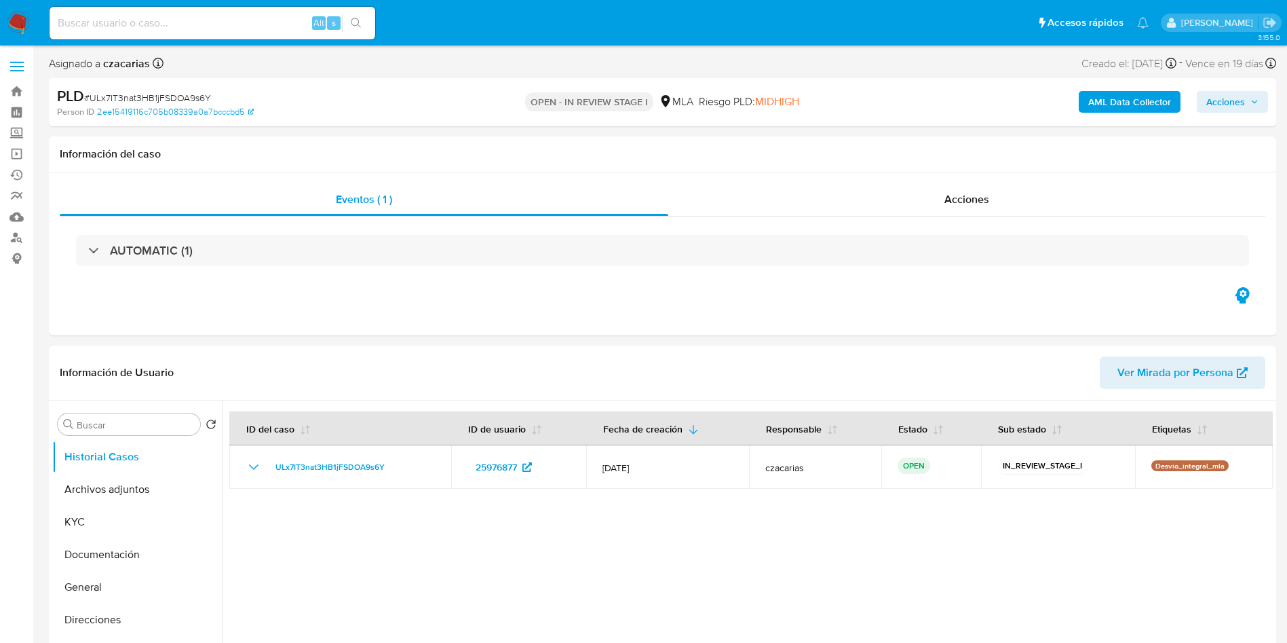
select select "10"
